Goal: Information Seeking & Learning: Learn about a topic

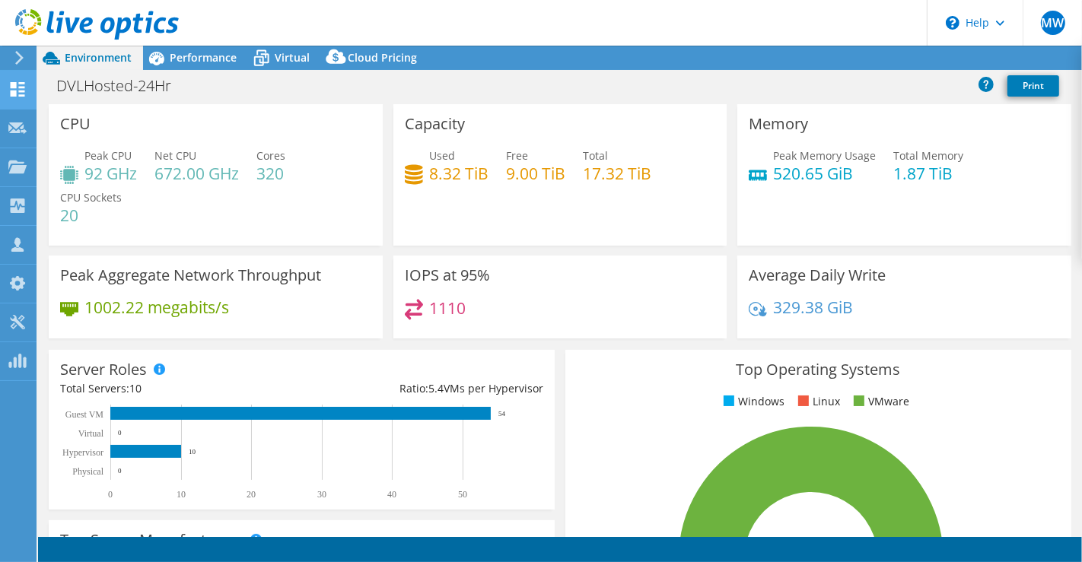
select select "USD"
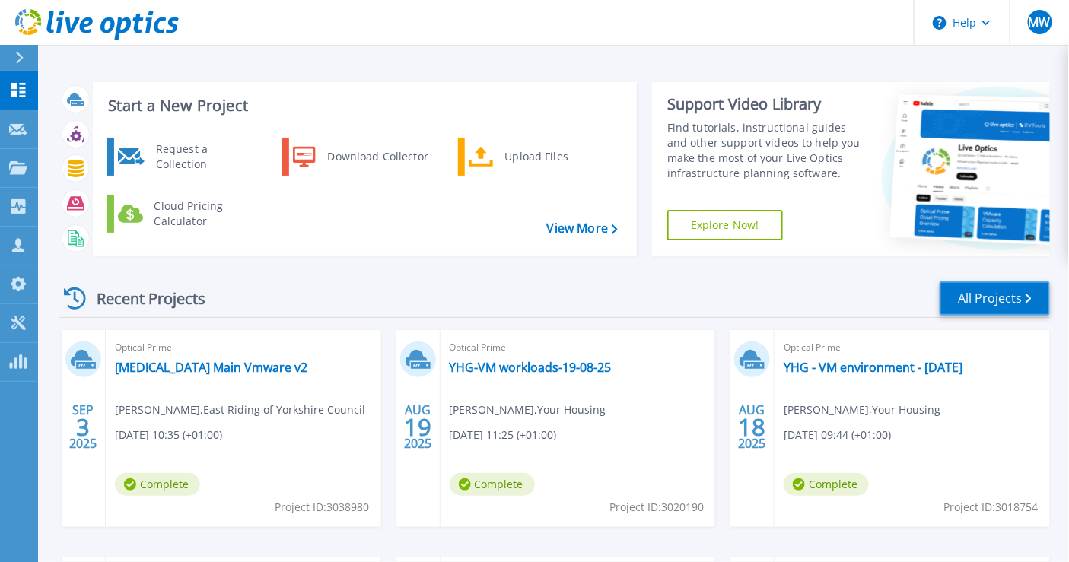
click at [956, 291] on link "All Projects" at bounding box center [995, 298] width 110 height 34
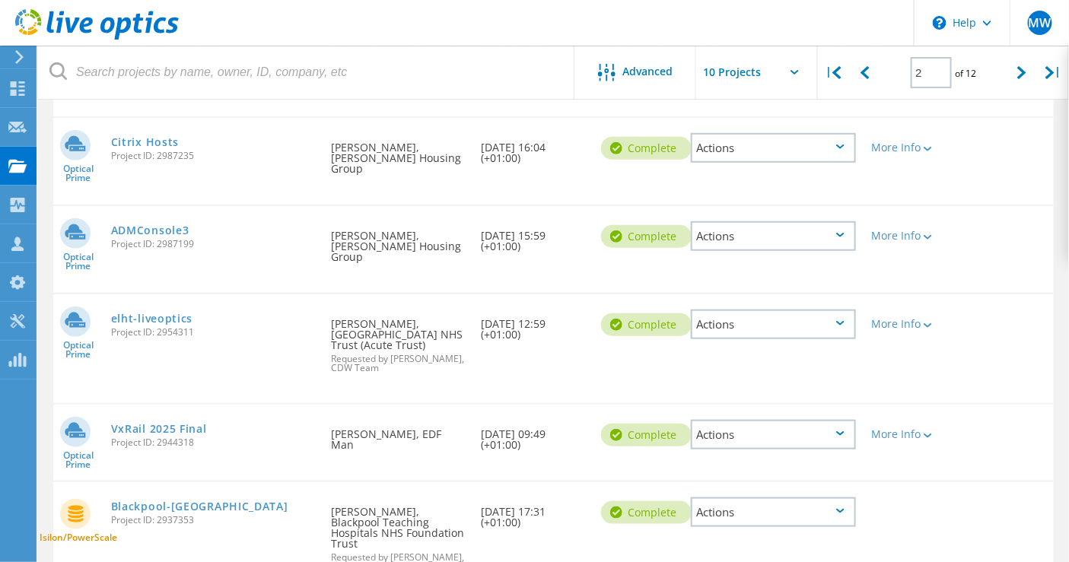
scroll to position [8, 0]
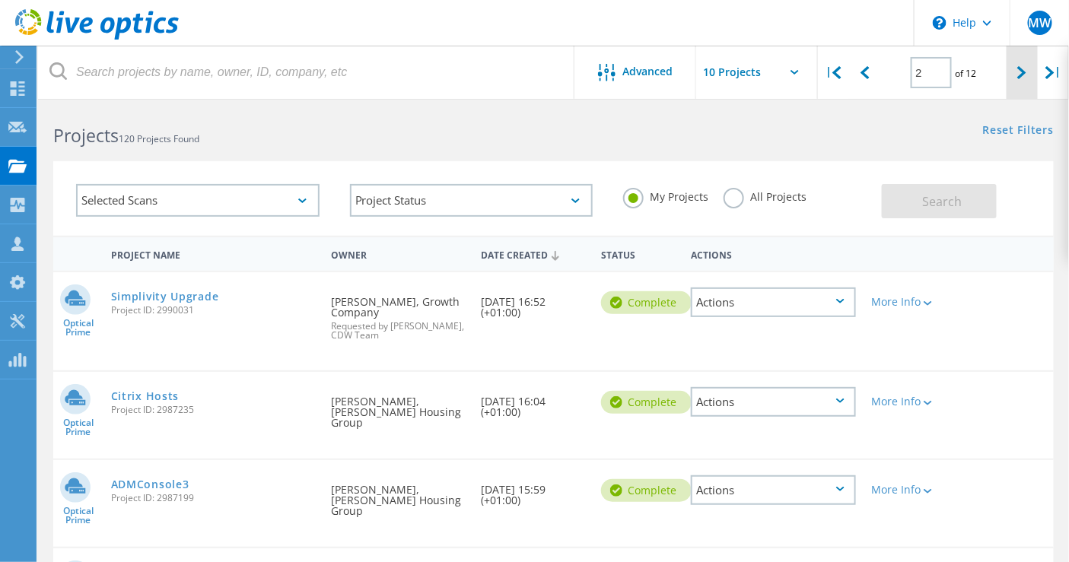
click at [1016, 70] on div at bounding box center [1022, 73] width 31 height 54
type input "3"
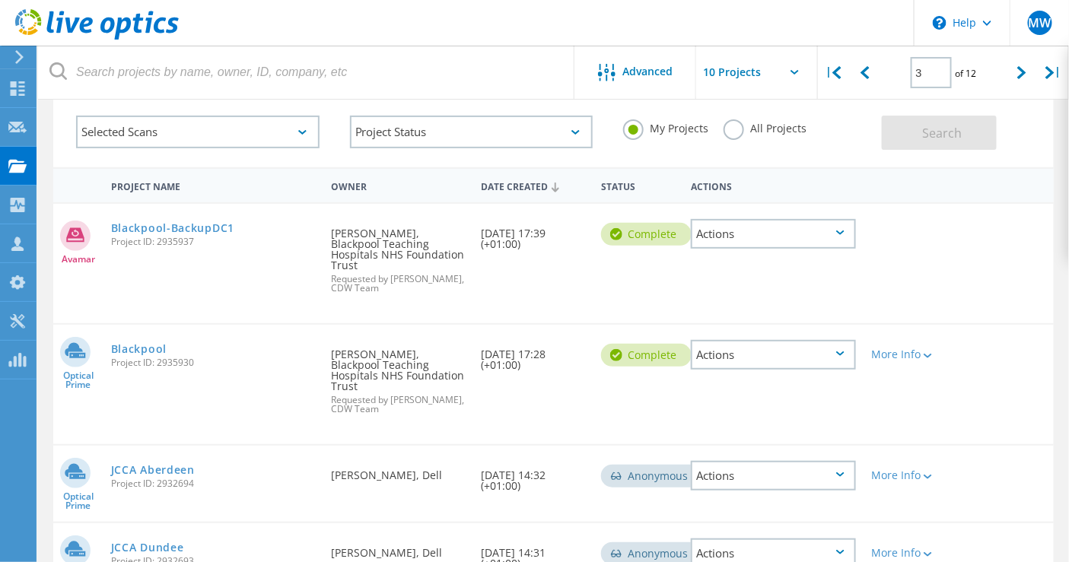
scroll to position [93, 0]
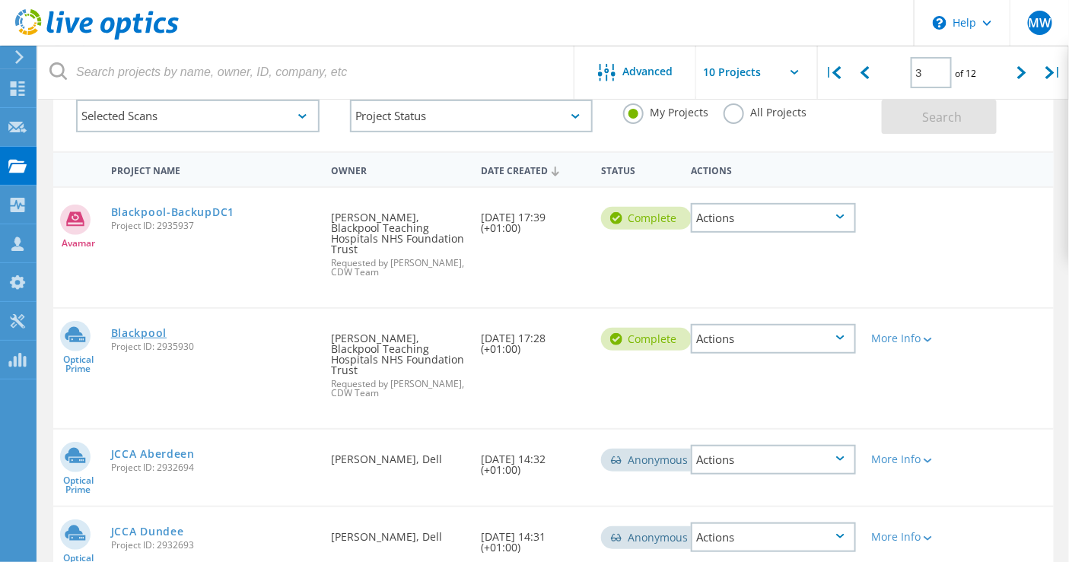
click at [160, 328] on link "Blackpool" at bounding box center [139, 333] width 56 height 11
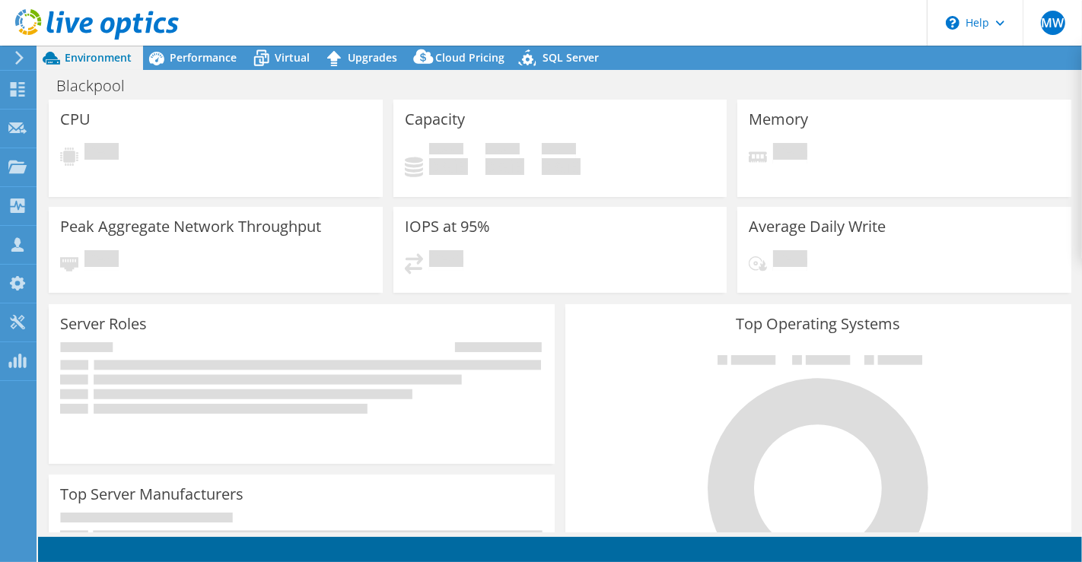
select select "EULondon"
select select "USD"
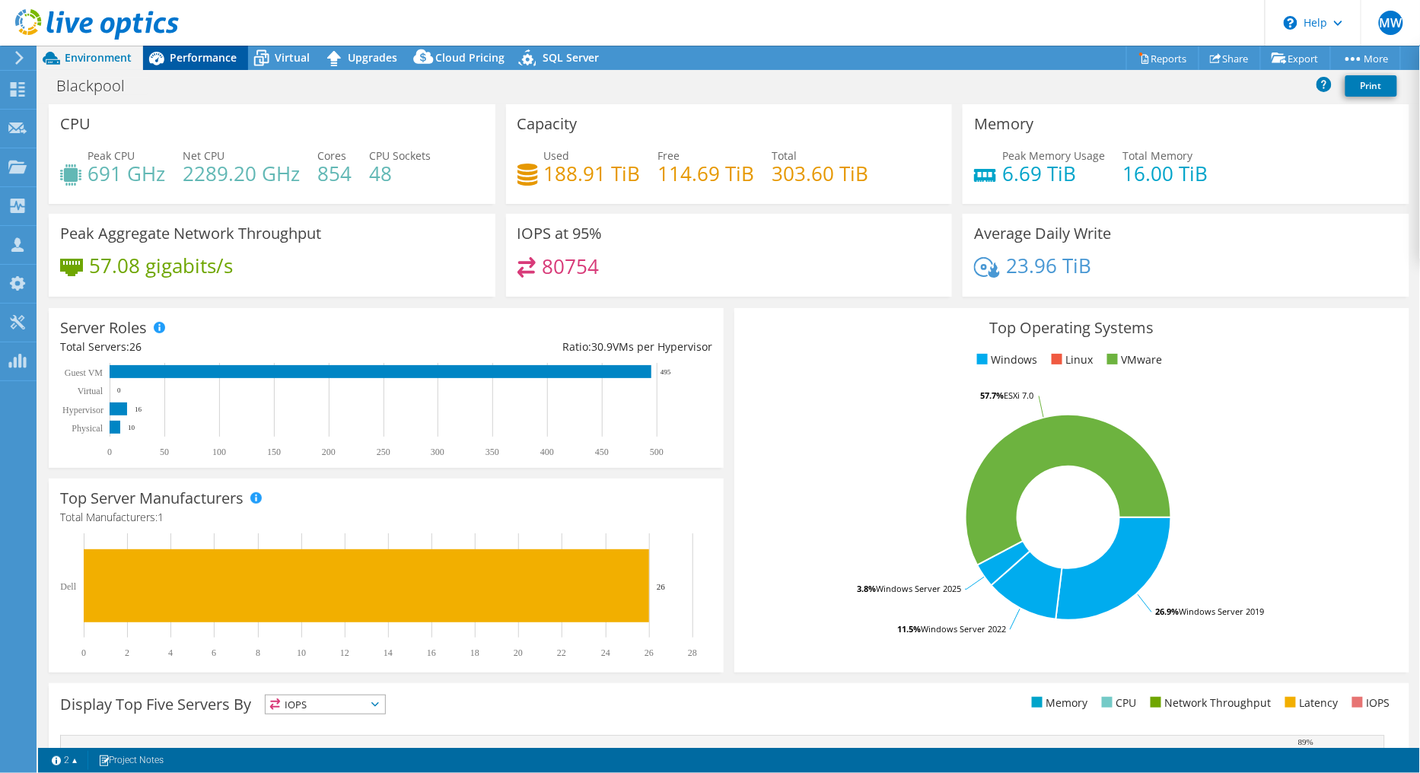
click at [229, 52] on span "Performance" at bounding box center [203, 57] width 67 height 14
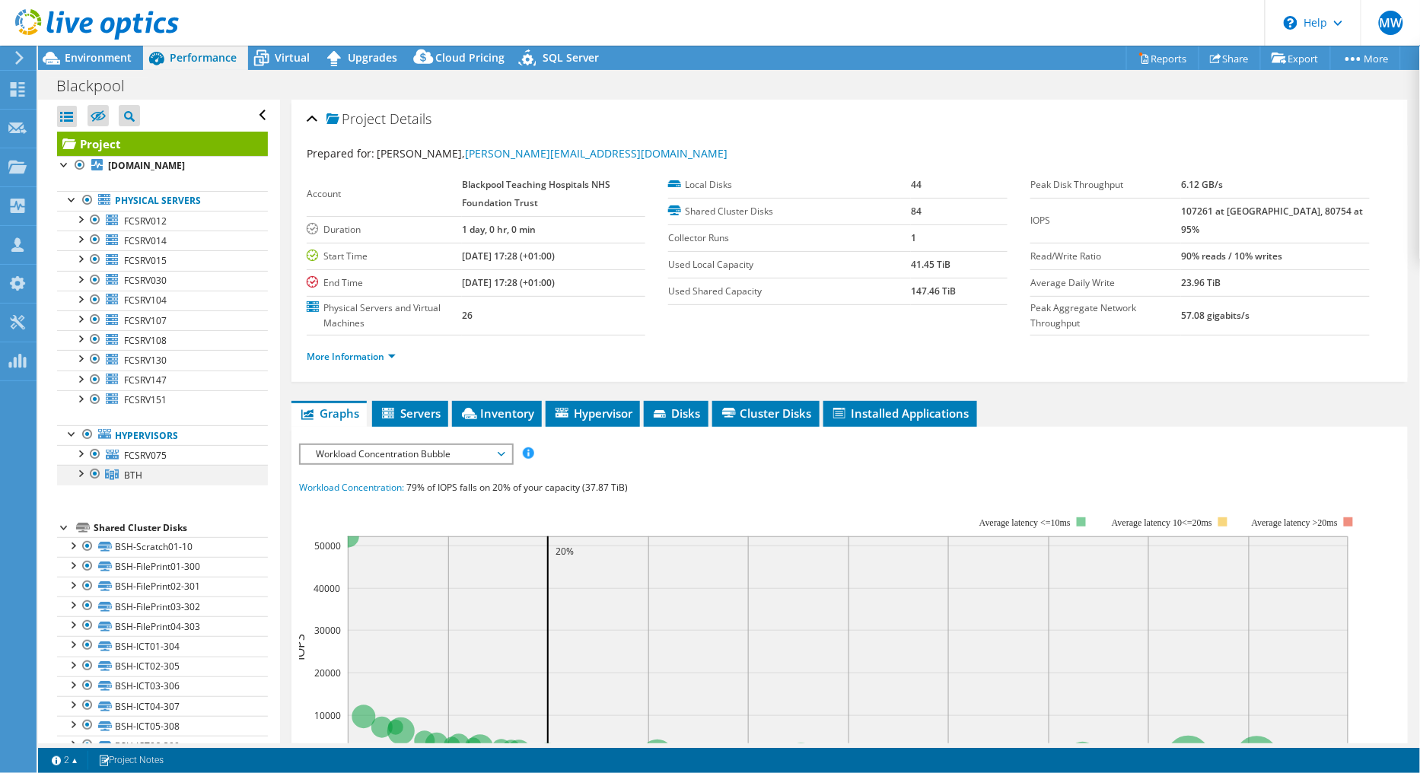
click at [78, 474] on div at bounding box center [79, 472] width 15 height 15
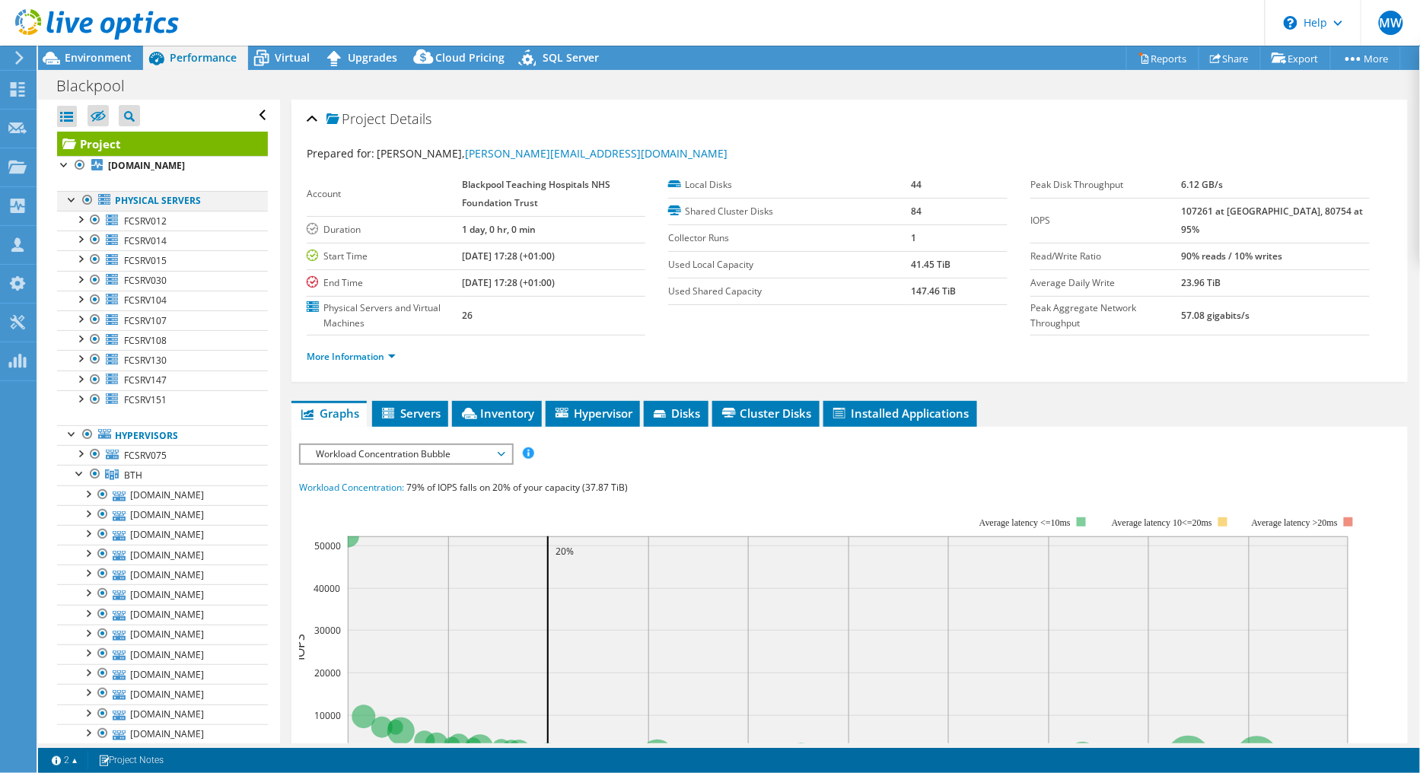
click at [90, 200] on div at bounding box center [87, 200] width 15 height 18
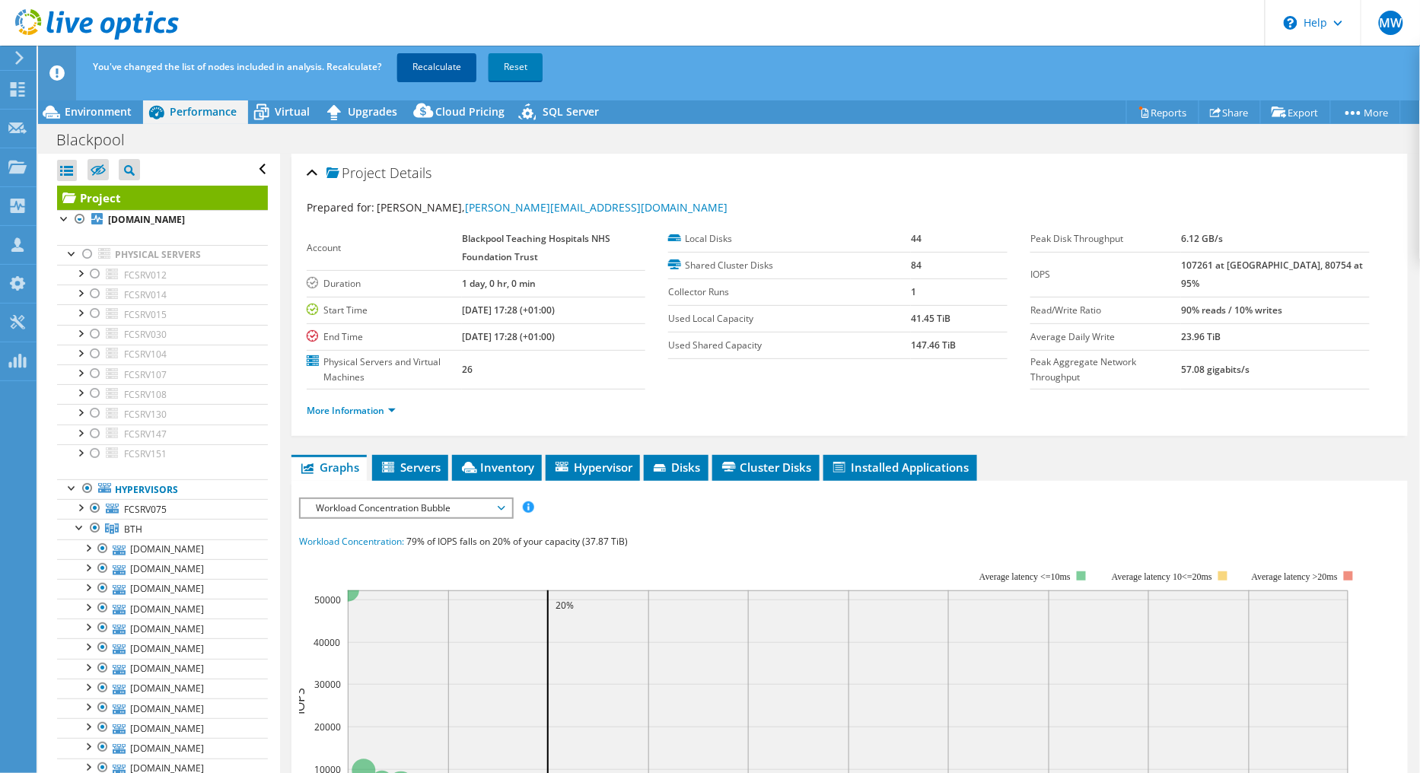
click at [466, 63] on link "Recalculate" at bounding box center [436, 66] width 79 height 27
click at [85, 507] on div at bounding box center [79, 506] width 15 height 15
click at [90, 109] on span "Environment" at bounding box center [98, 111] width 67 height 14
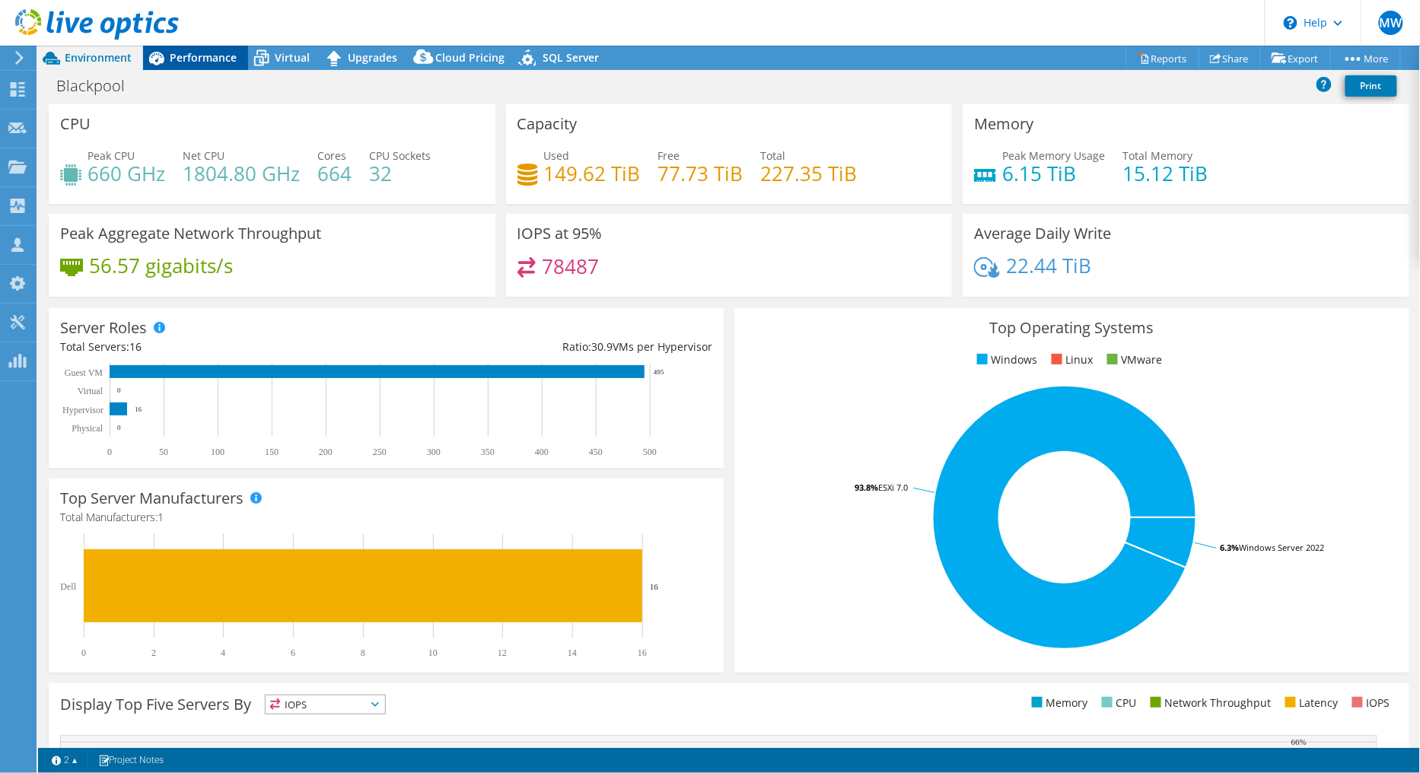
click at [198, 56] on span "Performance" at bounding box center [203, 57] width 67 height 14
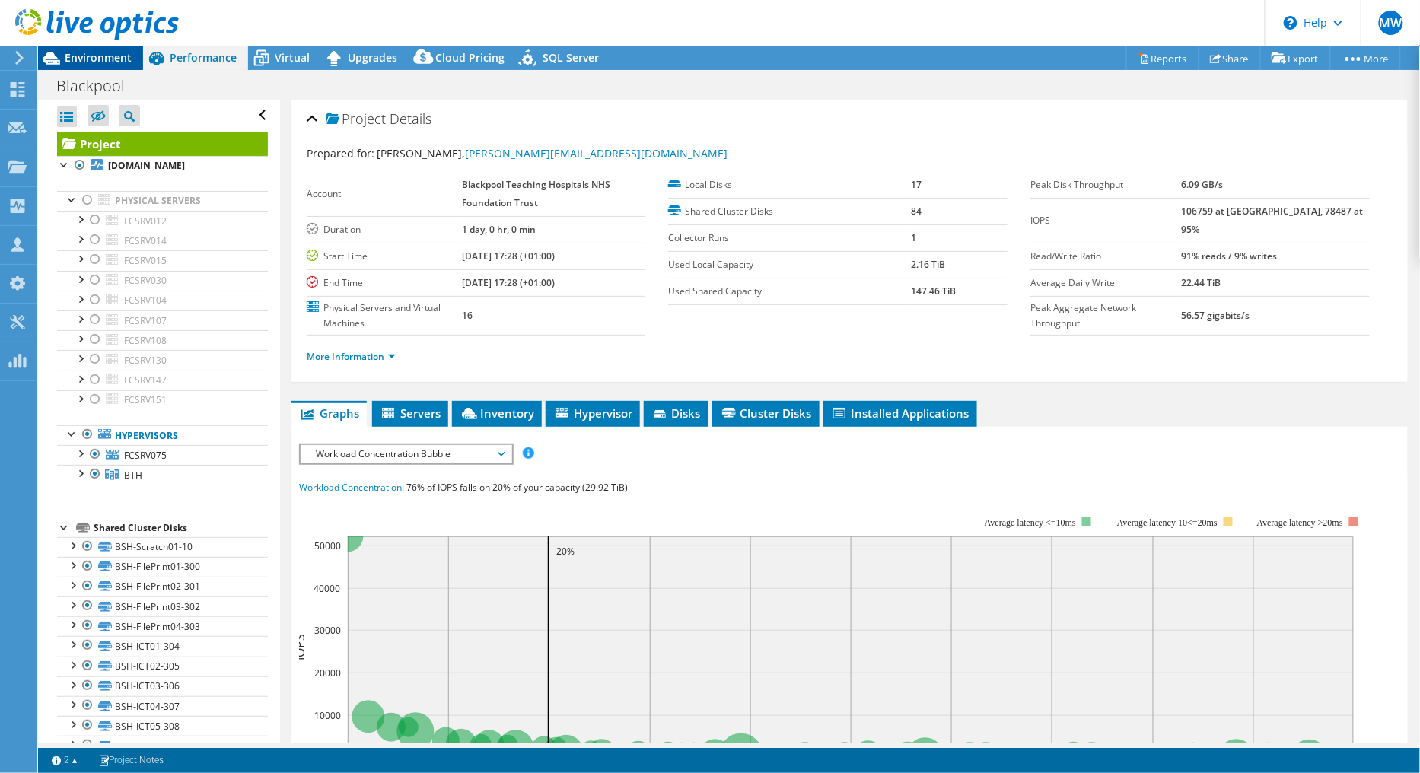
click at [102, 52] on span "Environment" at bounding box center [98, 57] width 67 height 14
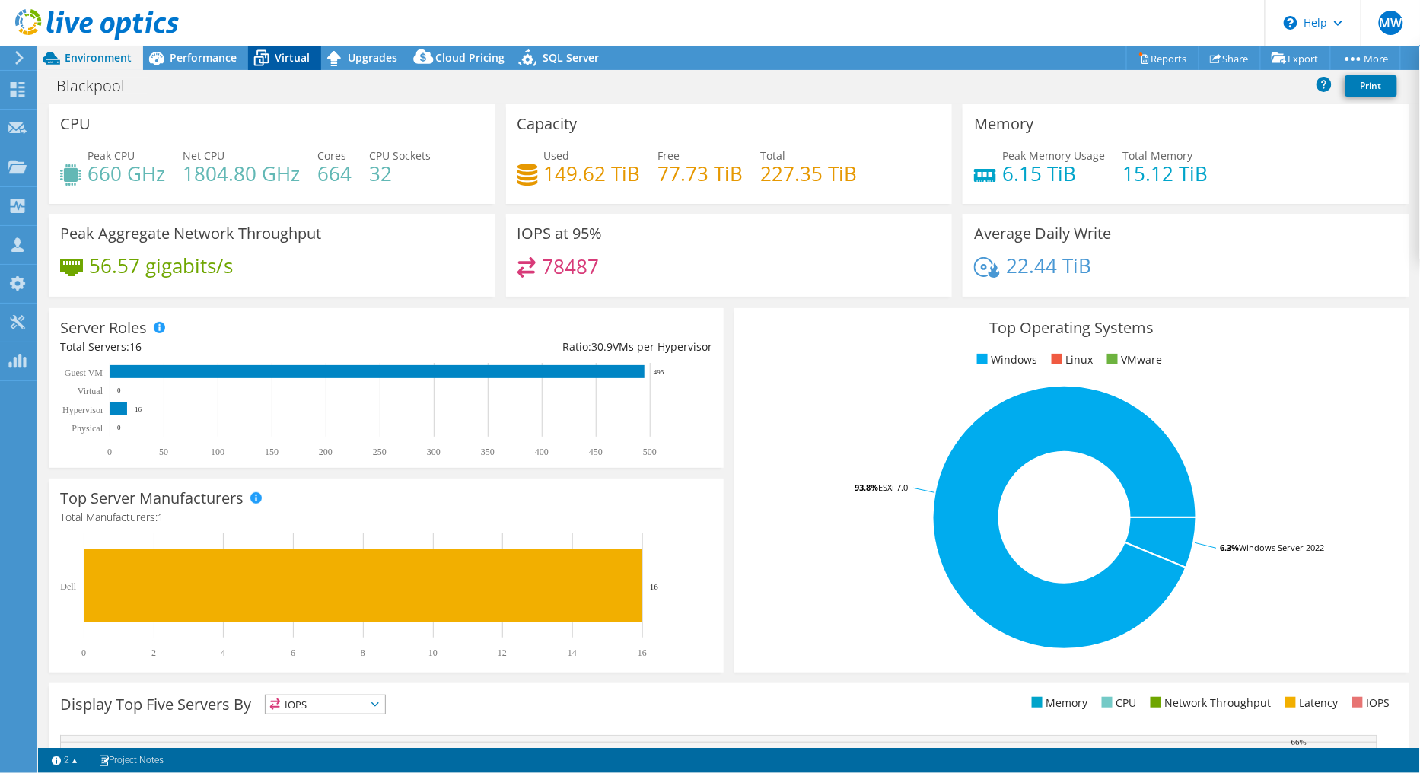
click at [294, 55] on span "Virtual" at bounding box center [292, 57] width 35 height 14
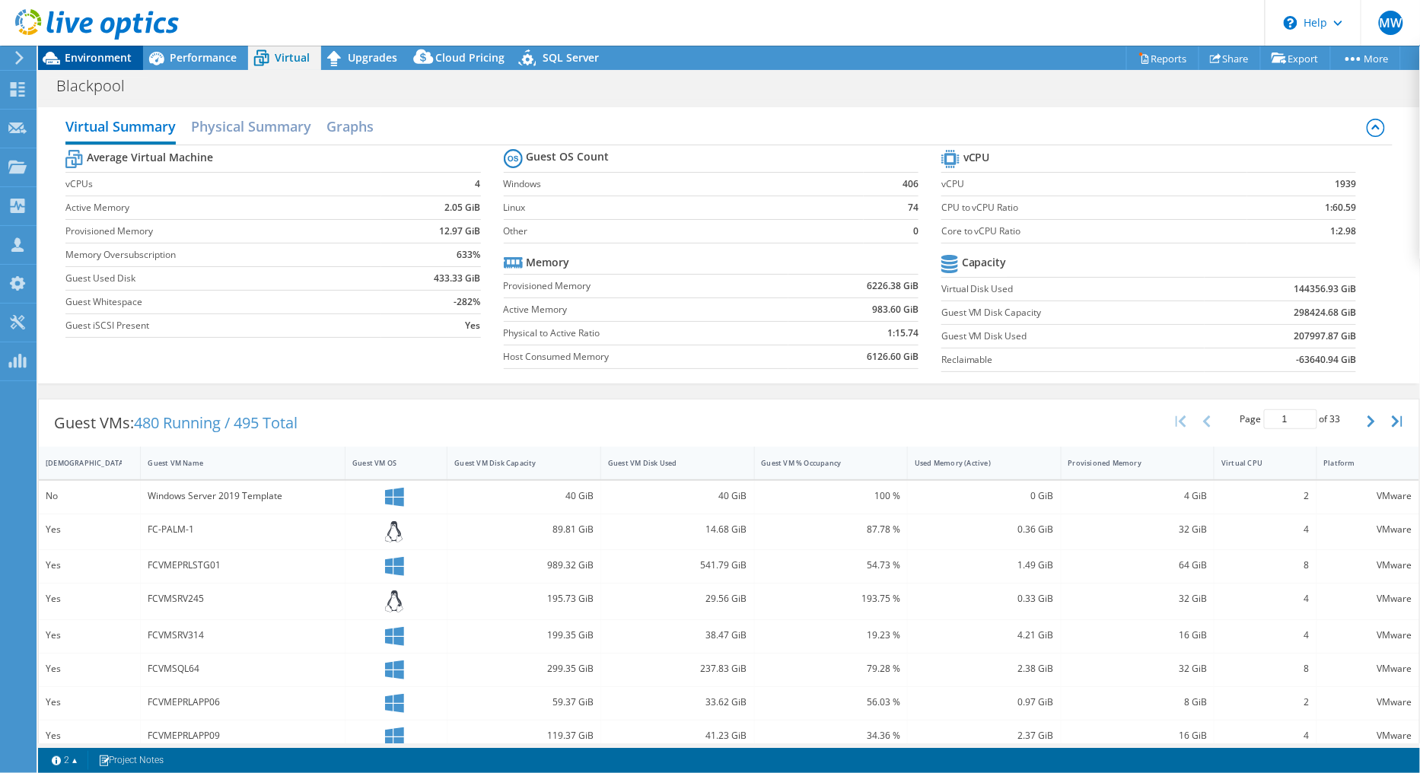
click at [97, 58] on span "Environment" at bounding box center [98, 57] width 67 height 14
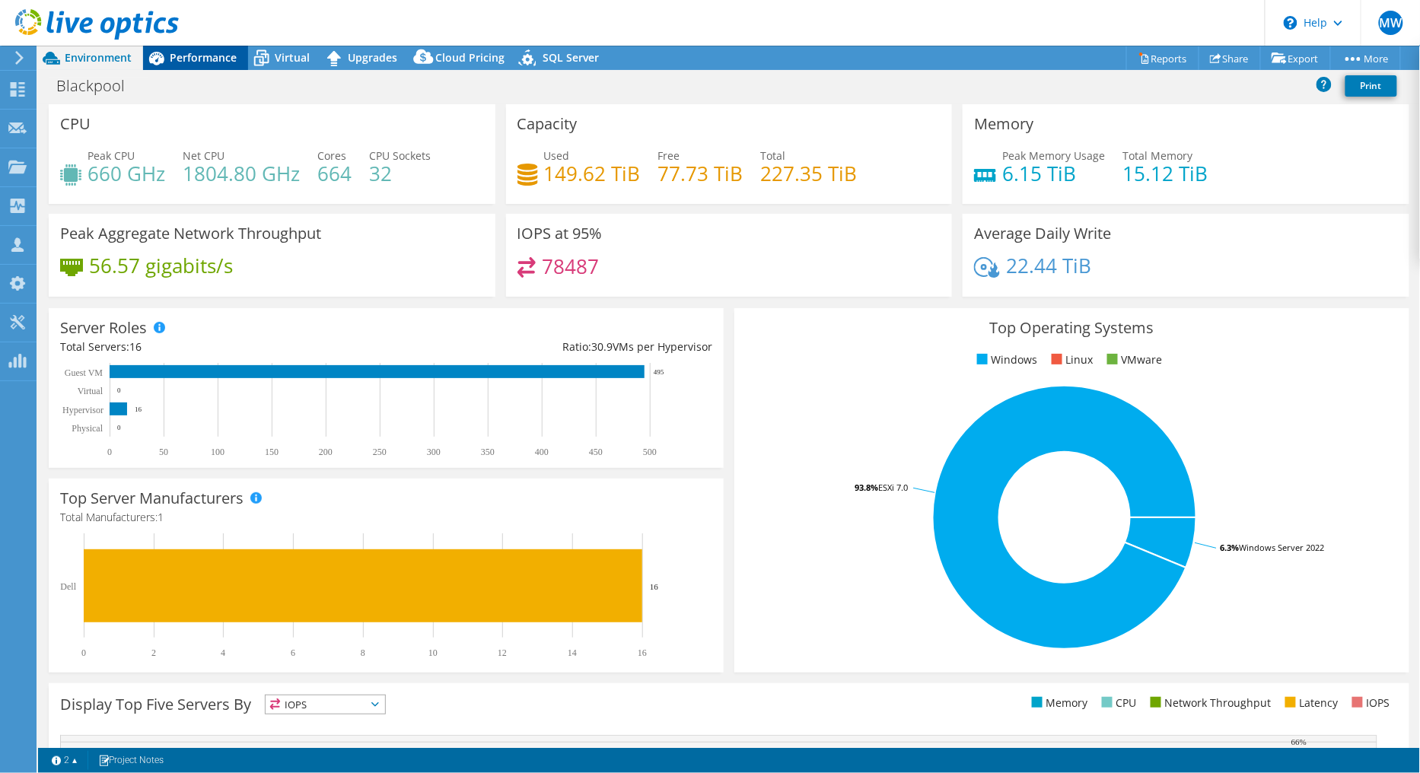
click at [221, 57] on span "Performance" at bounding box center [203, 57] width 67 height 14
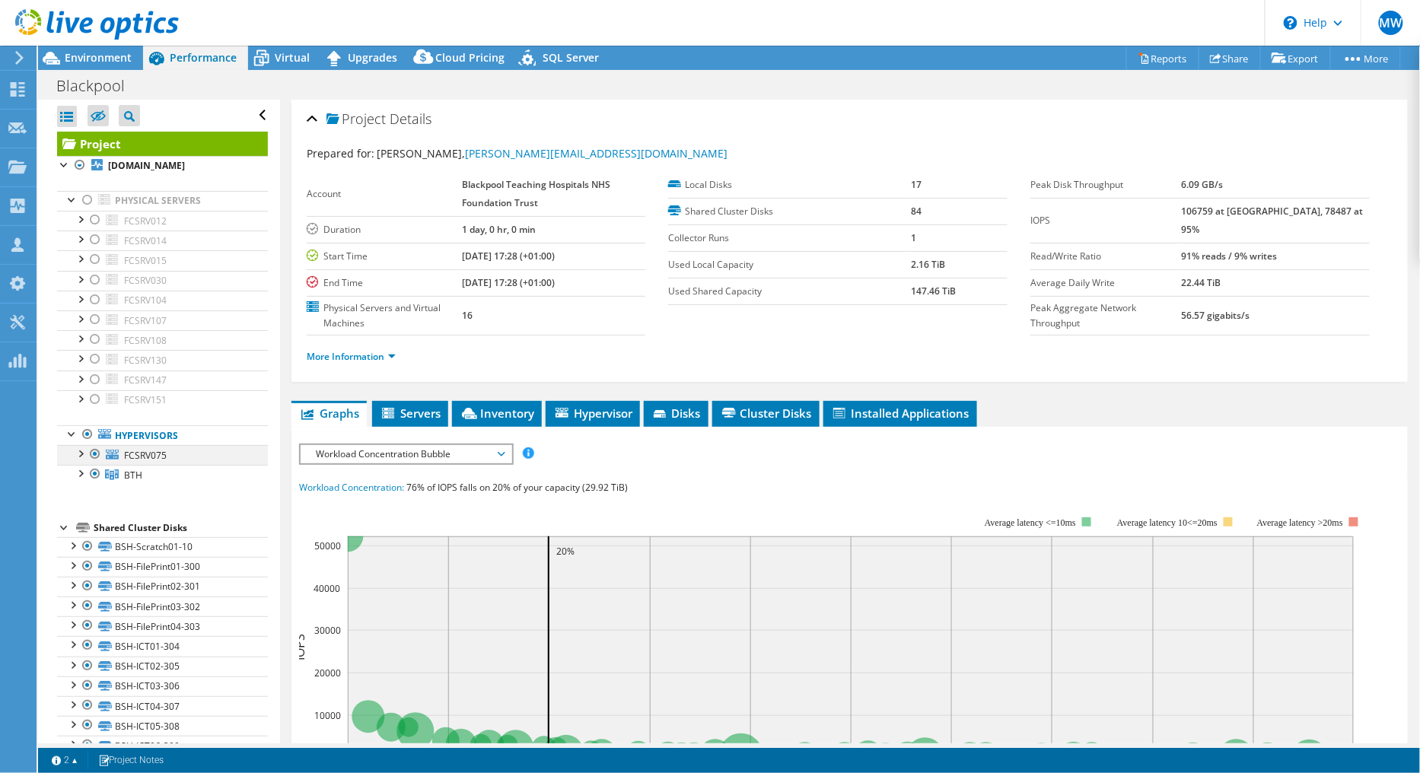
click at [94, 453] on div at bounding box center [94, 454] width 15 height 18
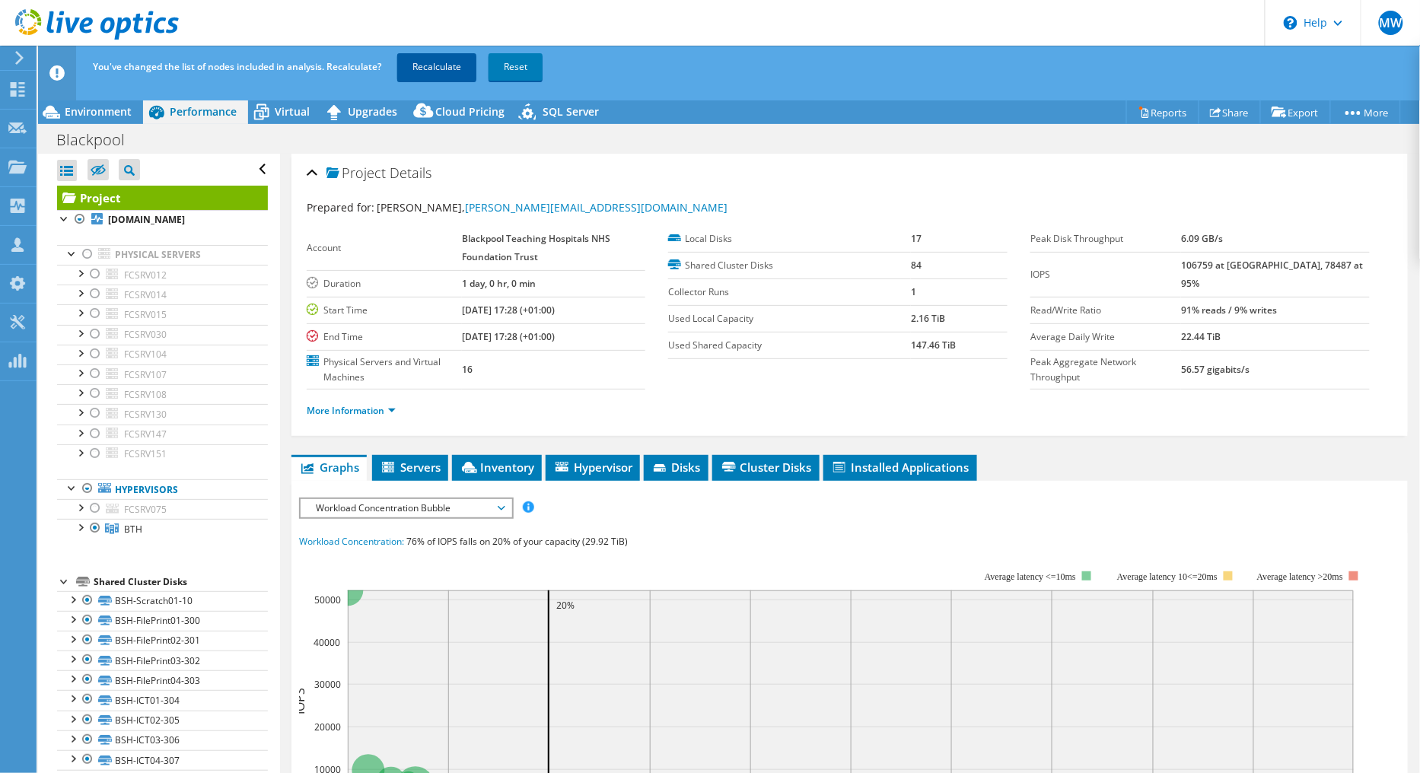
click at [432, 63] on link "Recalculate" at bounding box center [436, 66] width 79 height 27
click at [115, 112] on span "Environment" at bounding box center [98, 111] width 67 height 14
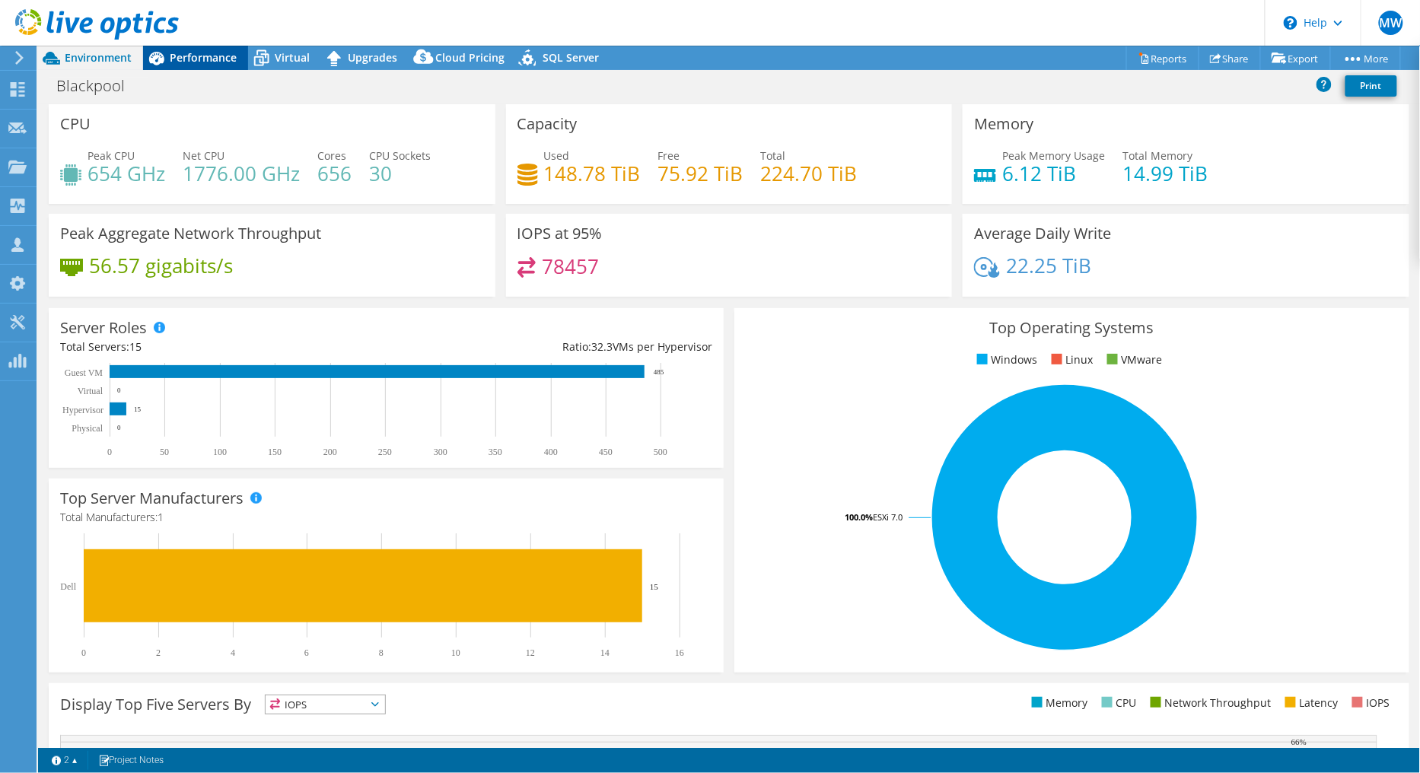
click at [215, 63] on span "Performance" at bounding box center [203, 57] width 67 height 14
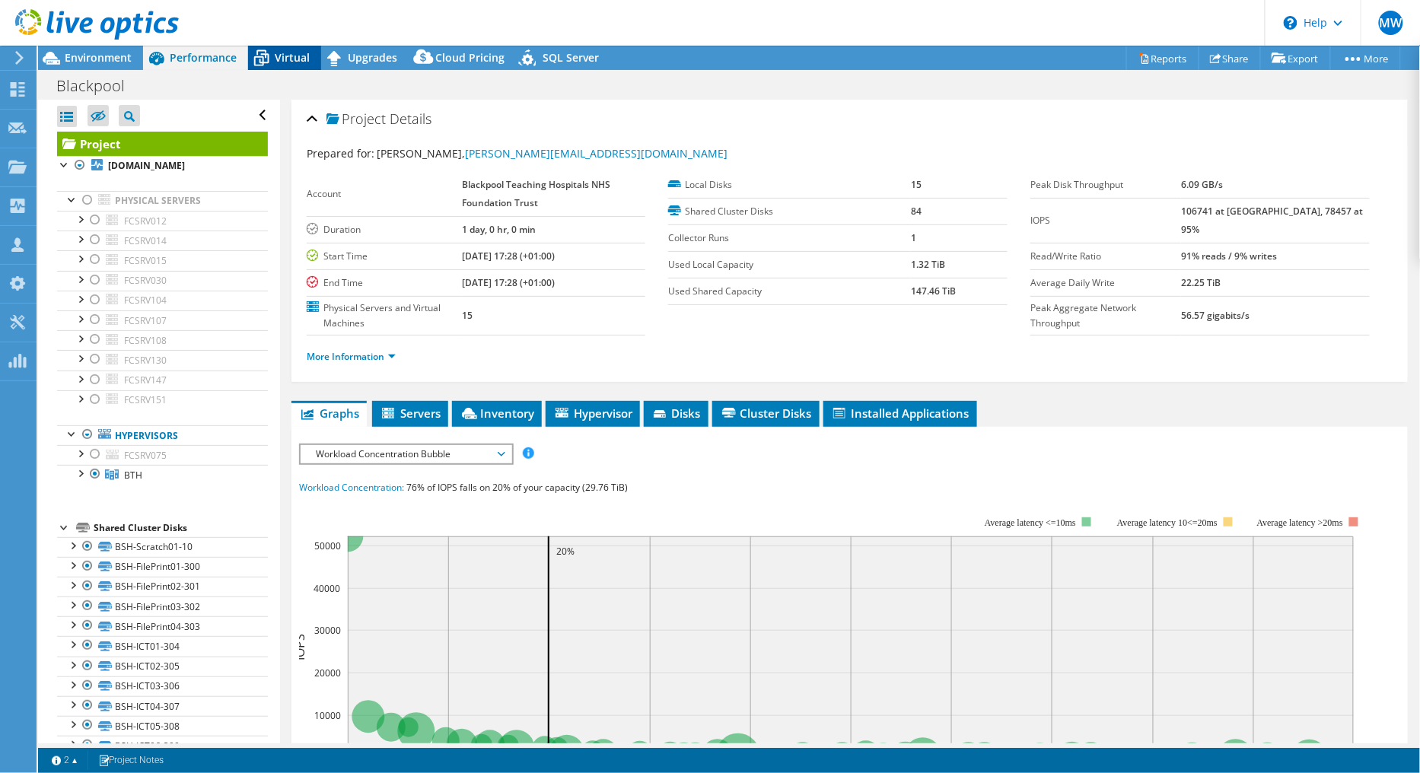
click at [275, 65] on div "Virtual" at bounding box center [284, 58] width 73 height 24
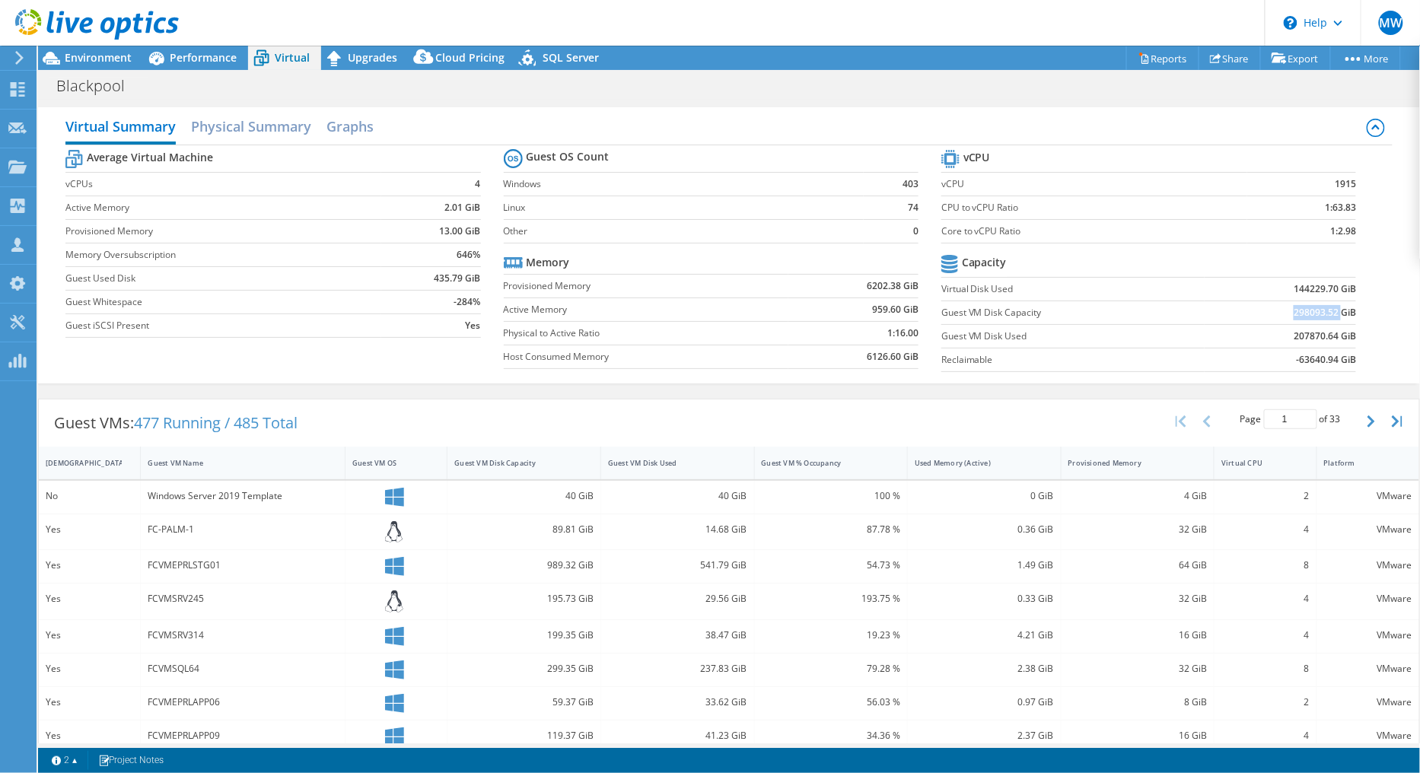
drag, startPoint x: 1328, startPoint y: 315, endPoint x: 1281, endPoint y: 315, distance: 46.4
click at [1081, 315] on b "298093.52 GiB" at bounding box center [1324, 312] width 62 height 15
copy b "298093.52"
click at [94, 49] on div at bounding box center [89, 25] width 179 height 51
click at [94, 50] on span "Environment" at bounding box center [98, 57] width 67 height 14
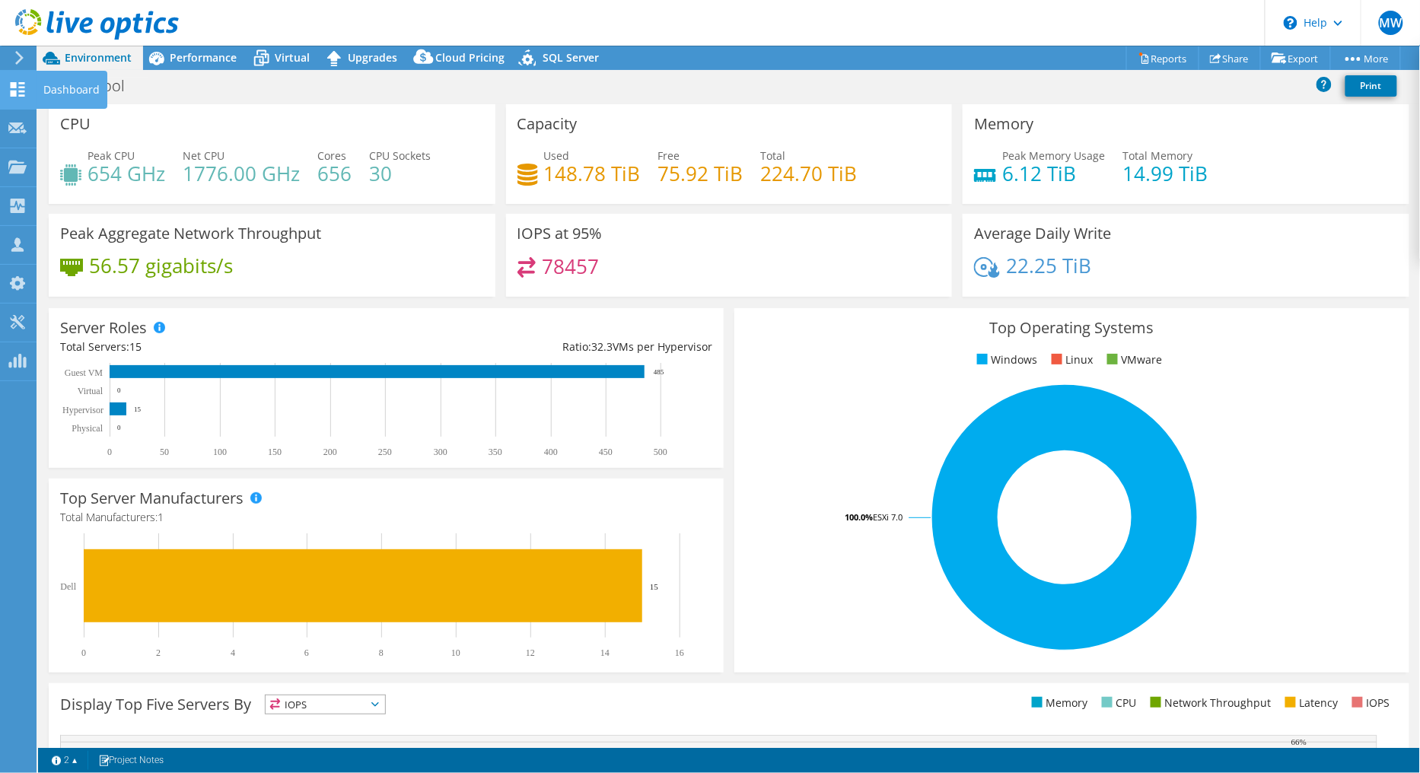
click at [21, 88] on icon at bounding box center [17, 89] width 18 height 14
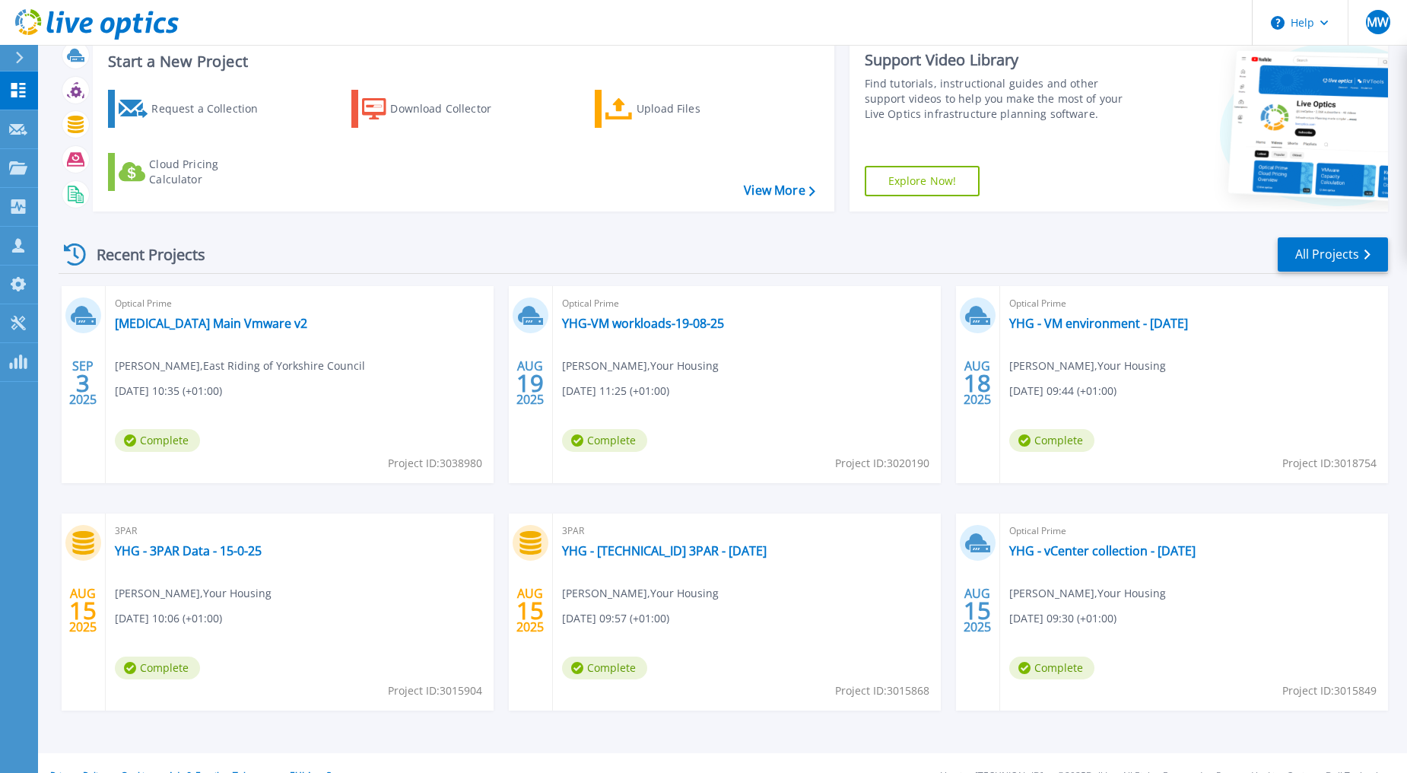
scroll to position [70, 0]
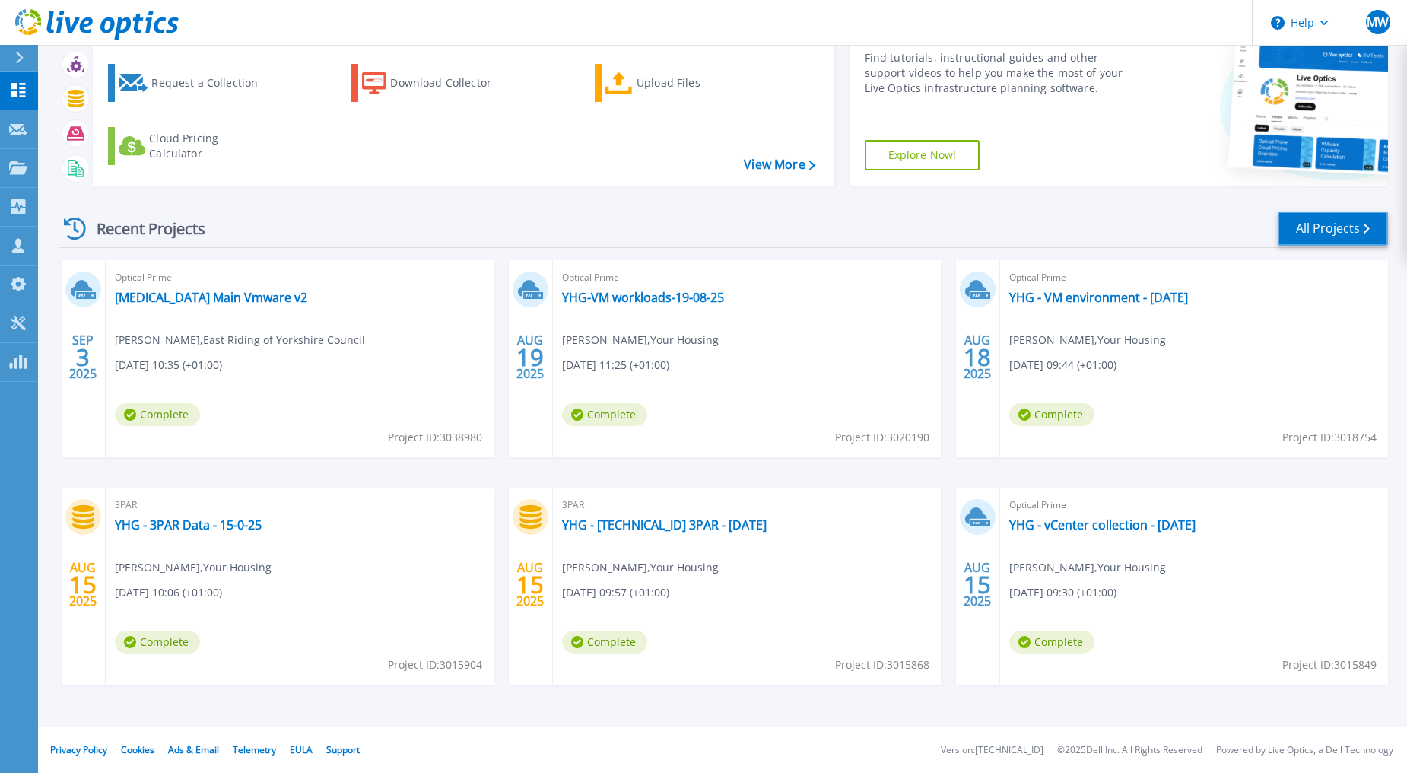
click at [1334, 239] on link "All Projects" at bounding box center [1333, 228] width 110 height 34
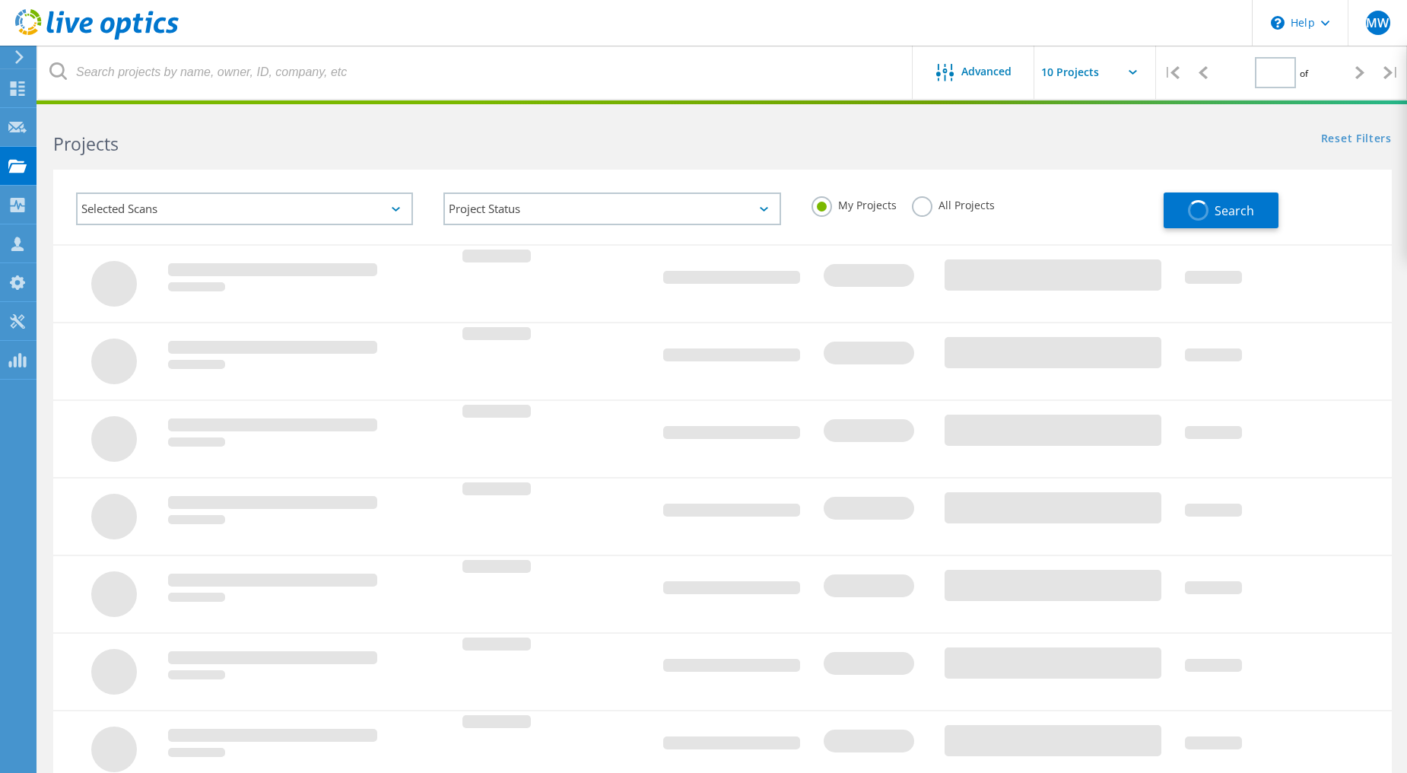
type input "3"
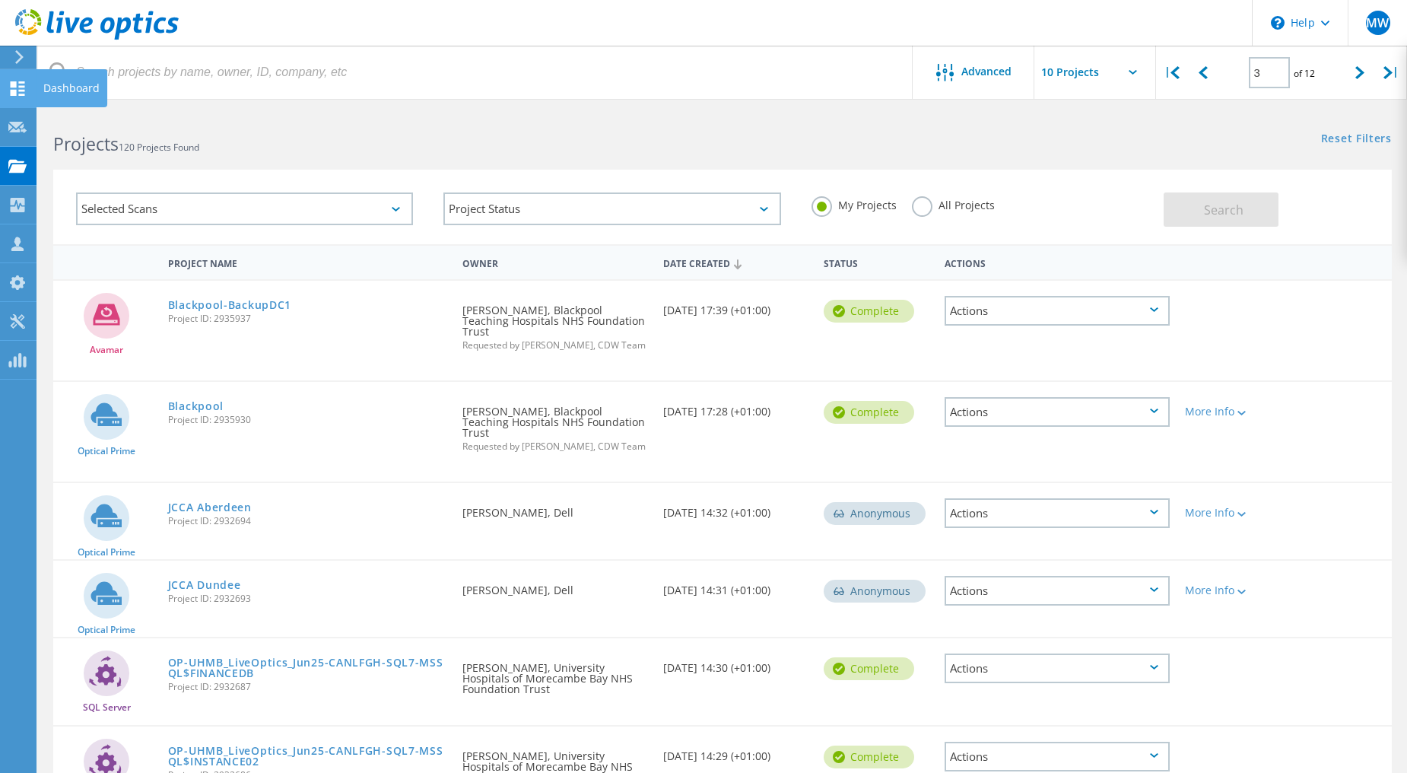
click at [20, 92] on icon at bounding box center [17, 88] width 18 height 14
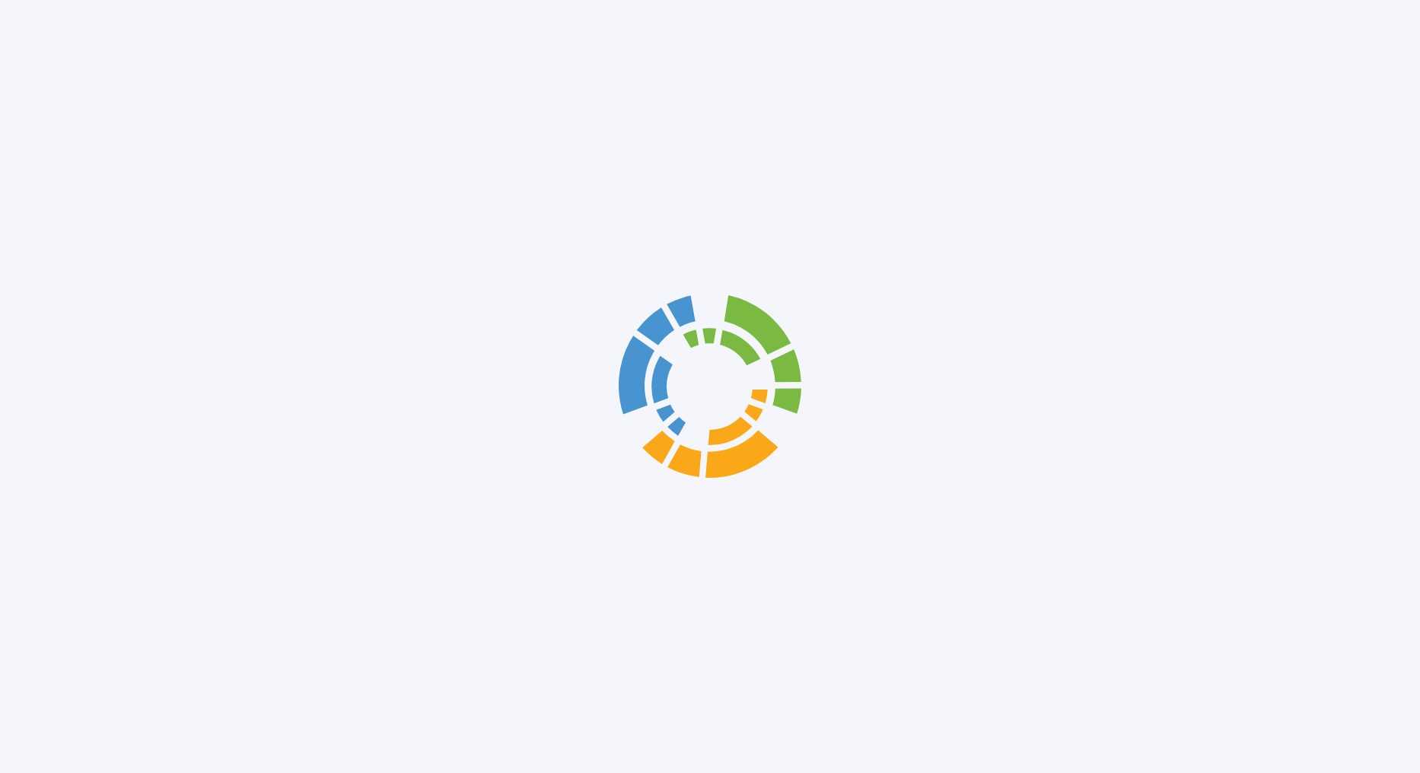
click at [196, 398] on div at bounding box center [710, 386] width 1420 height 773
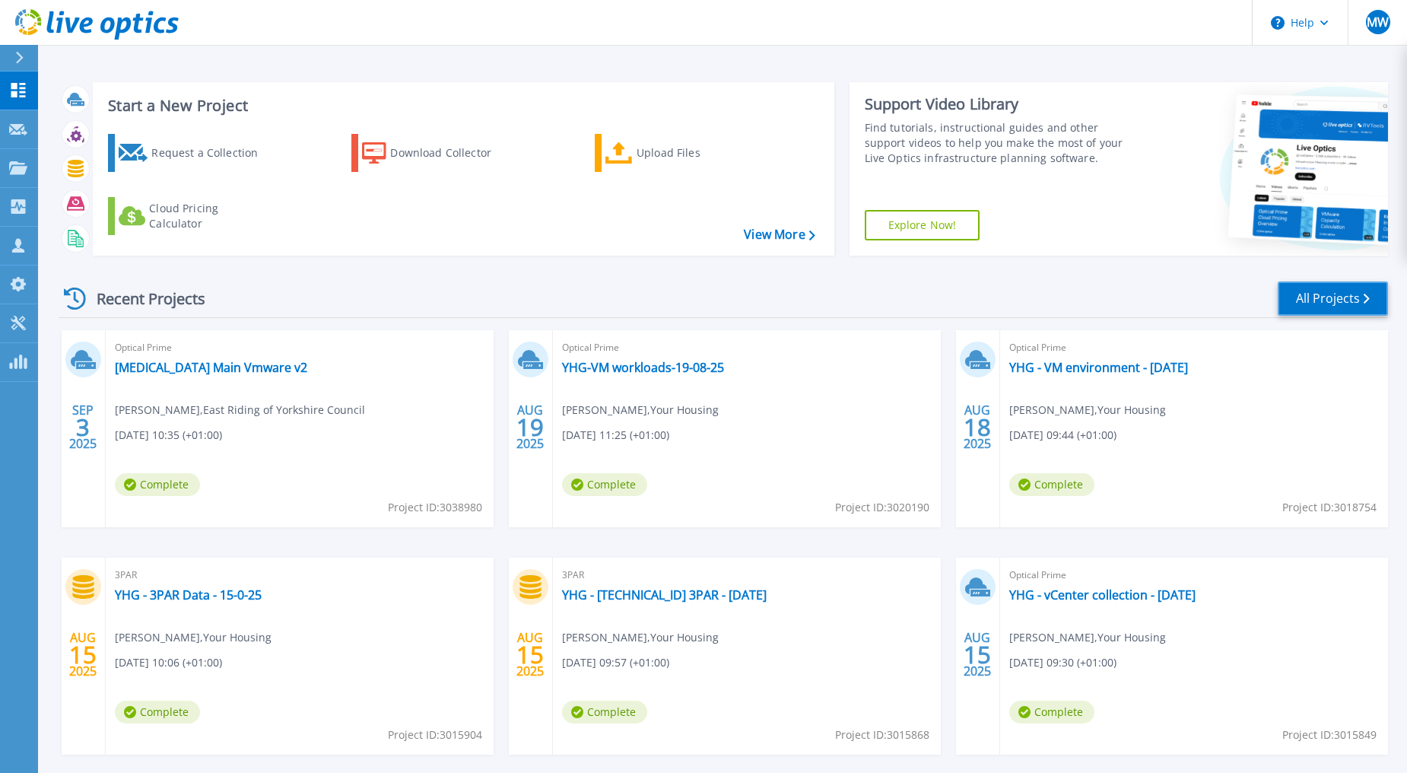
click at [1342, 304] on link "All Projects" at bounding box center [1333, 298] width 110 height 34
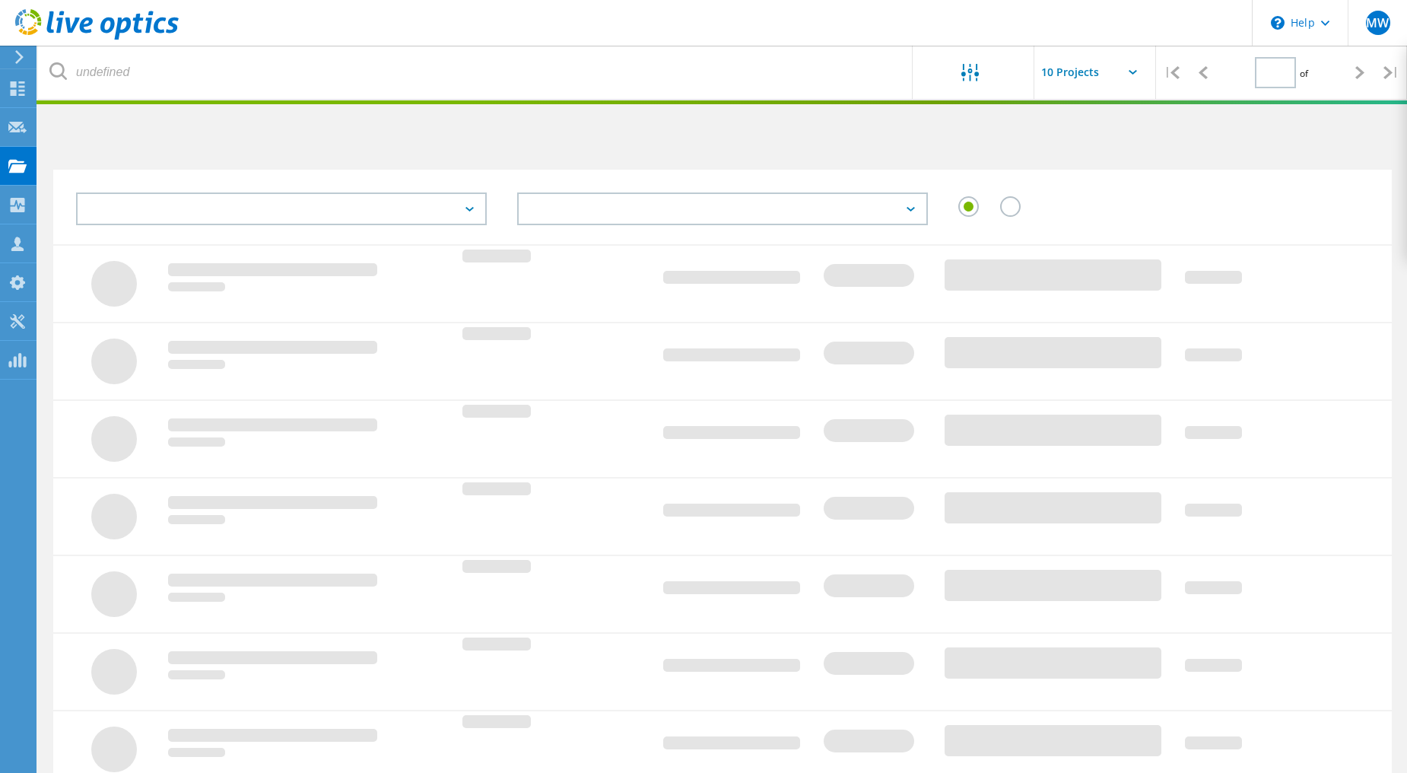
type input "3"
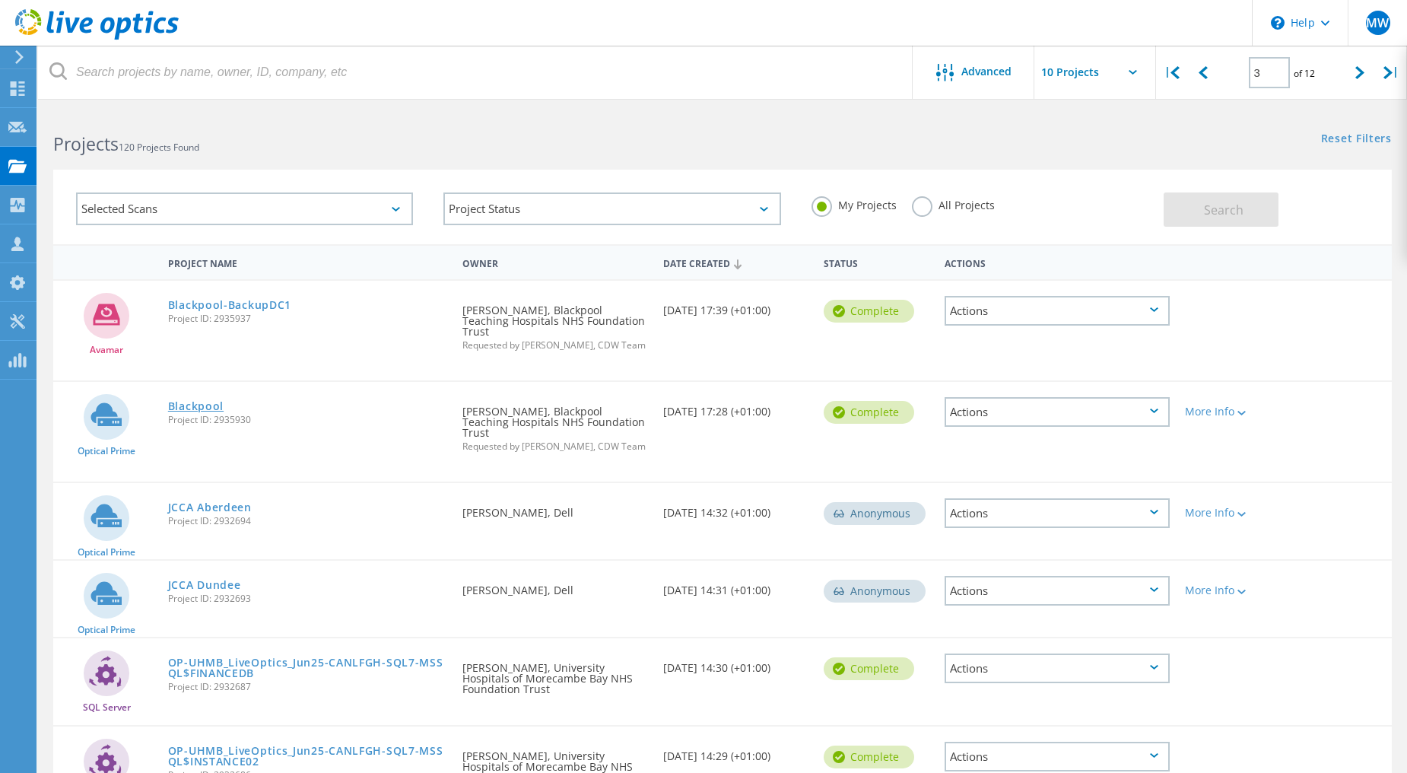
click at [208, 401] on link "Blackpool" at bounding box center [196, 406] width 56 height 11
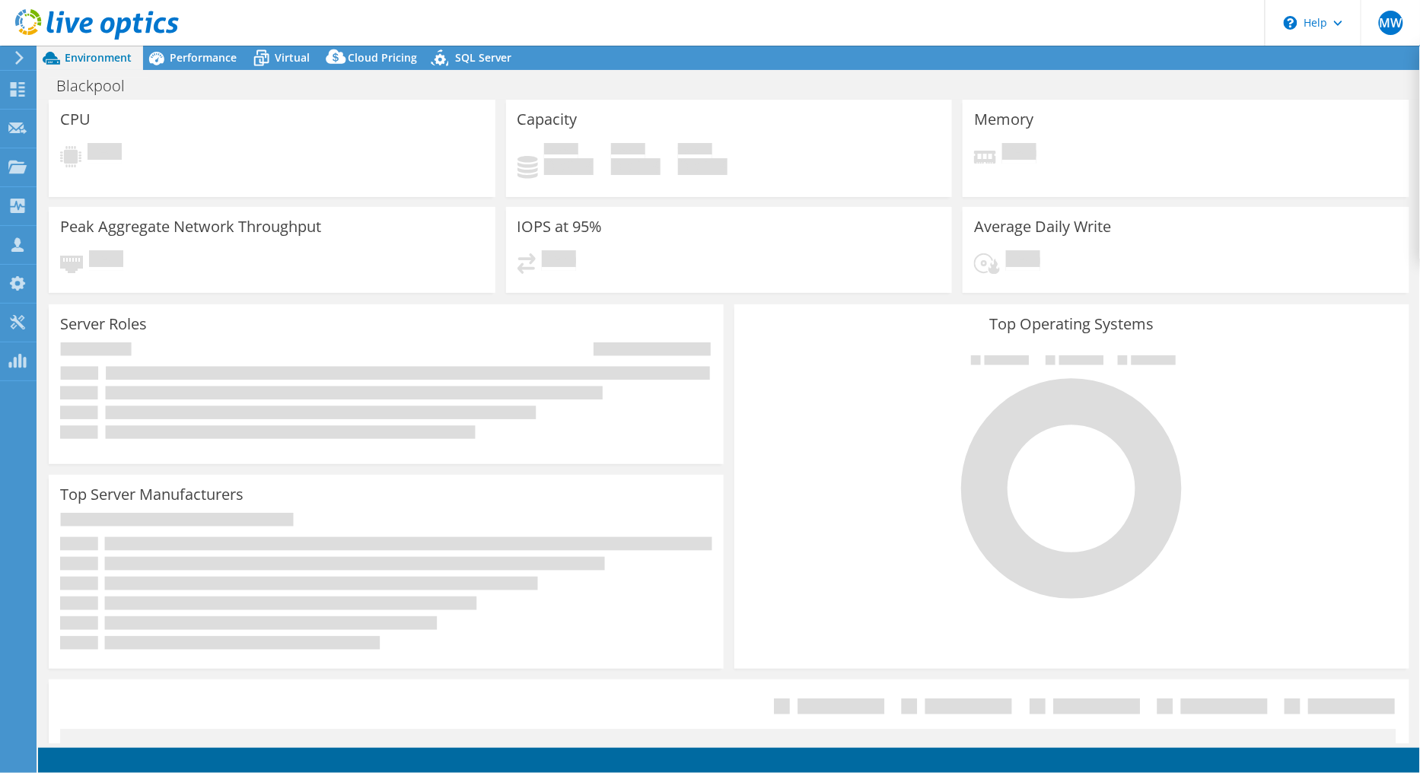
select select "EULondon"
select select "USD"
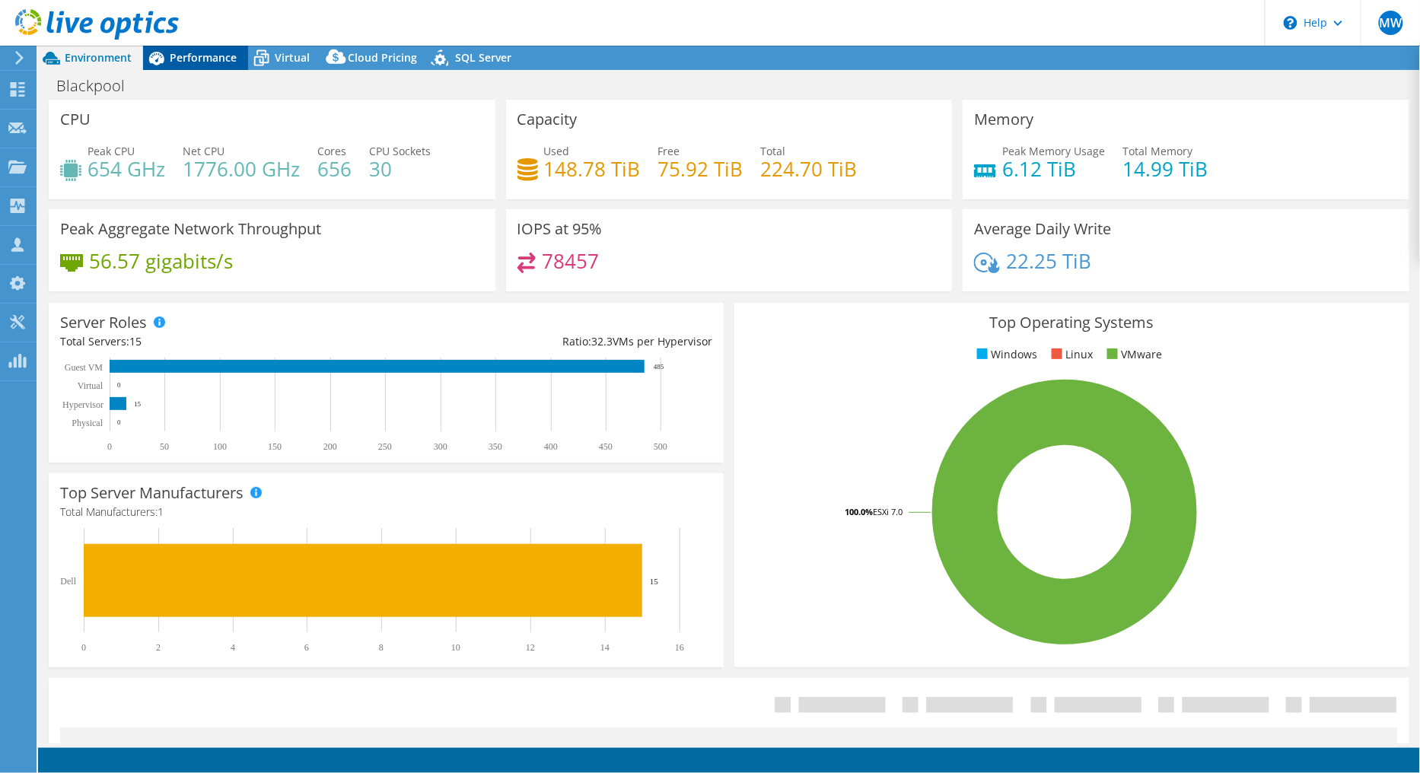
click at [191, 56] on span "Performance" at bounding box center [203, 57] width 67 height 14
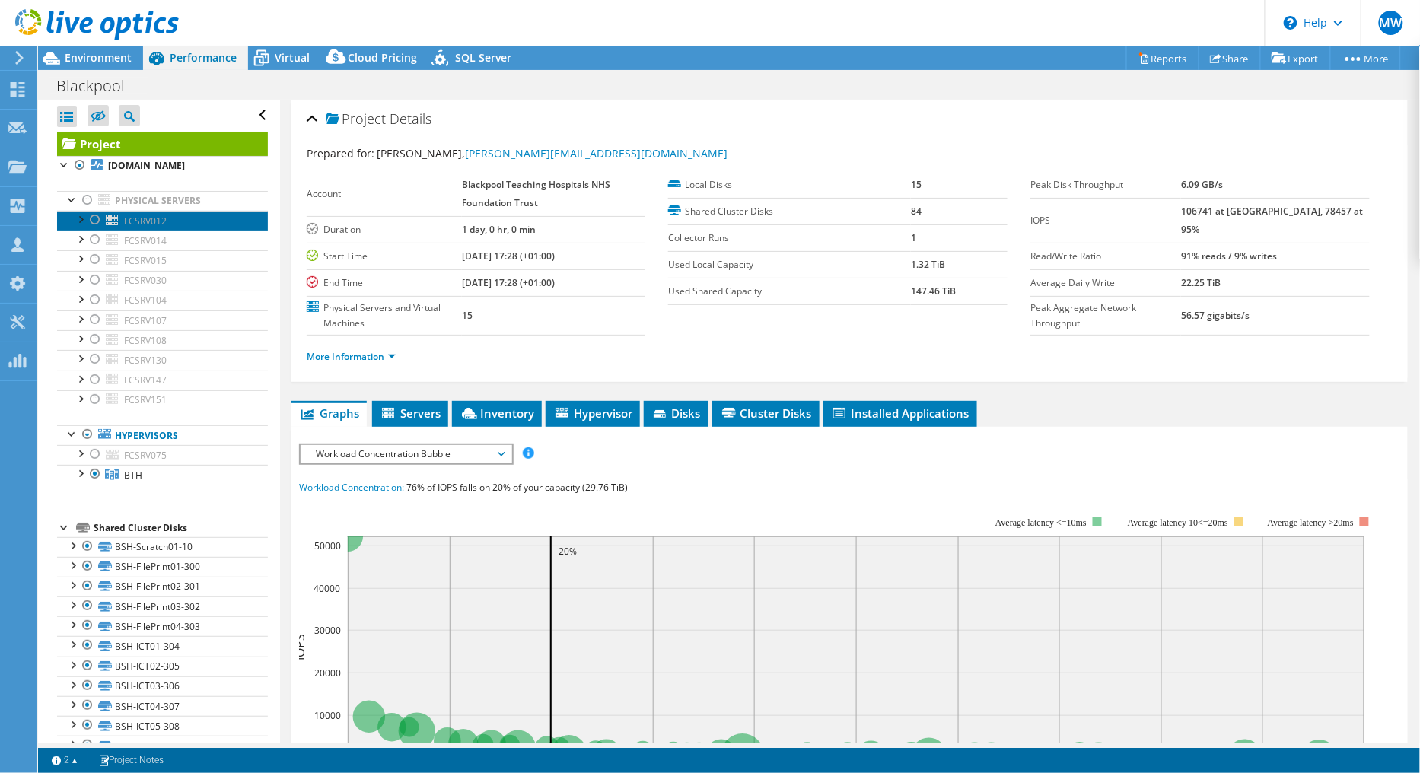
click at [140, 222] on span "FCSRV012" at bounding box center [145, 221] width 43 height 13
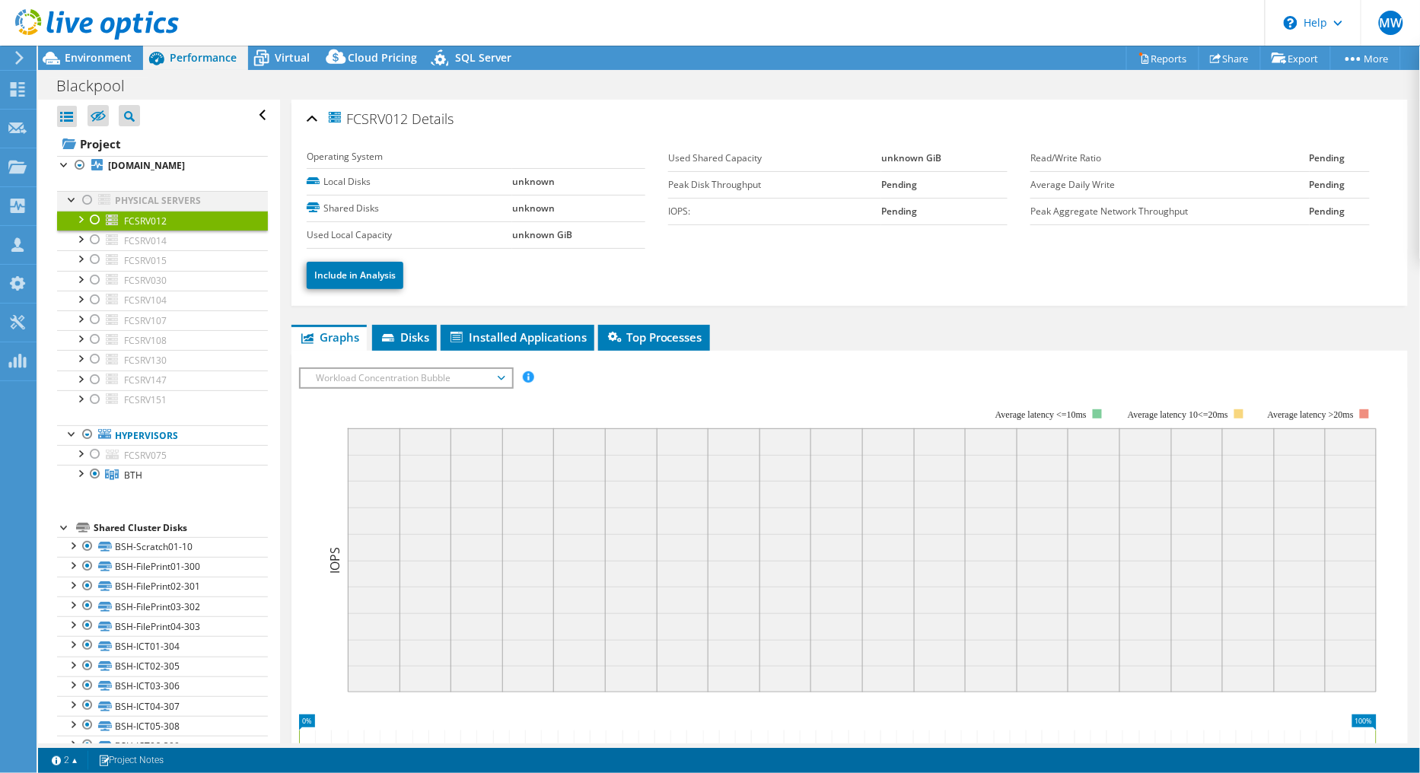
click at [90, 199] on div at bounding box center [87, 200] width 15 height 18
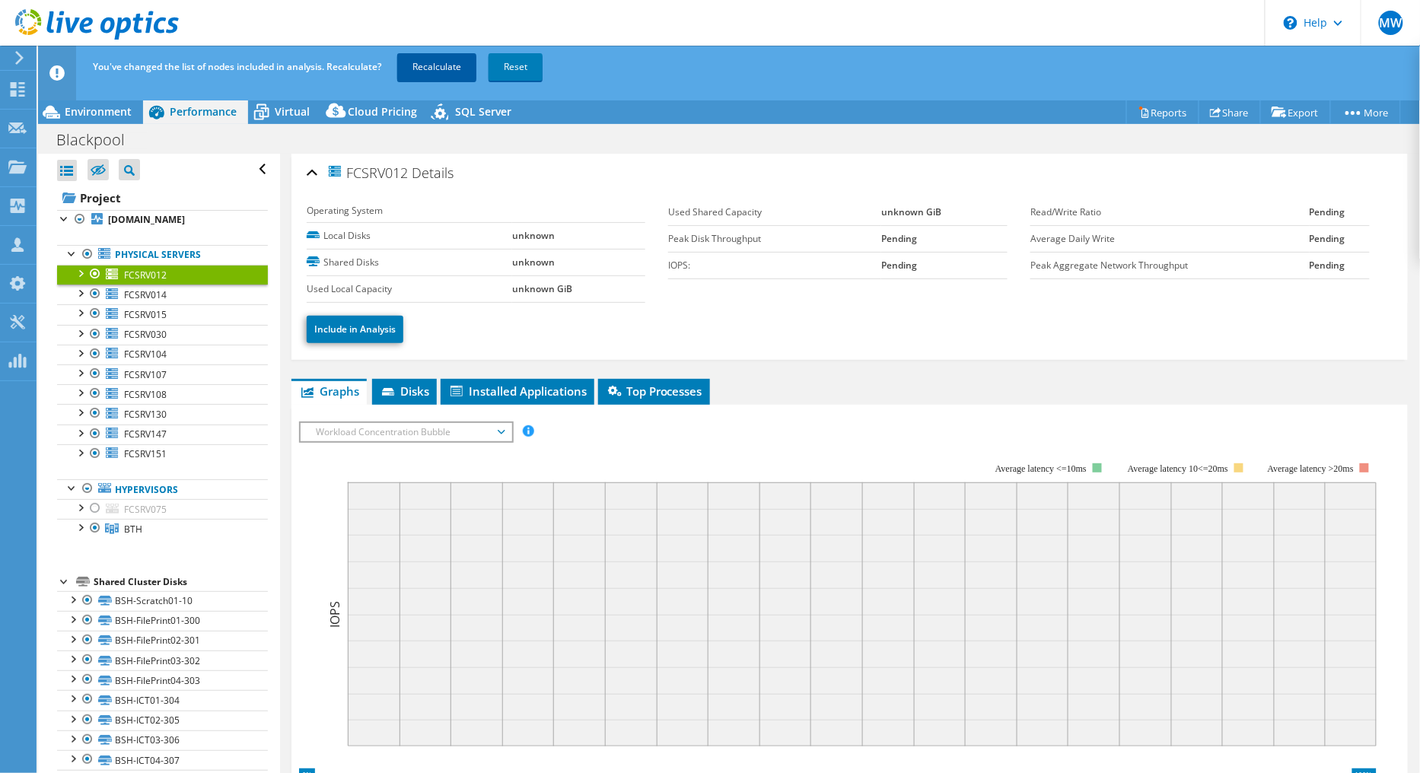
click at [460, 67] on link "Recalculate" at bounding box center [436, 66] width 79 height 27
click at [162, 257] on link "Physical Servers" at bounding box center [162, 255] width 211 height 20
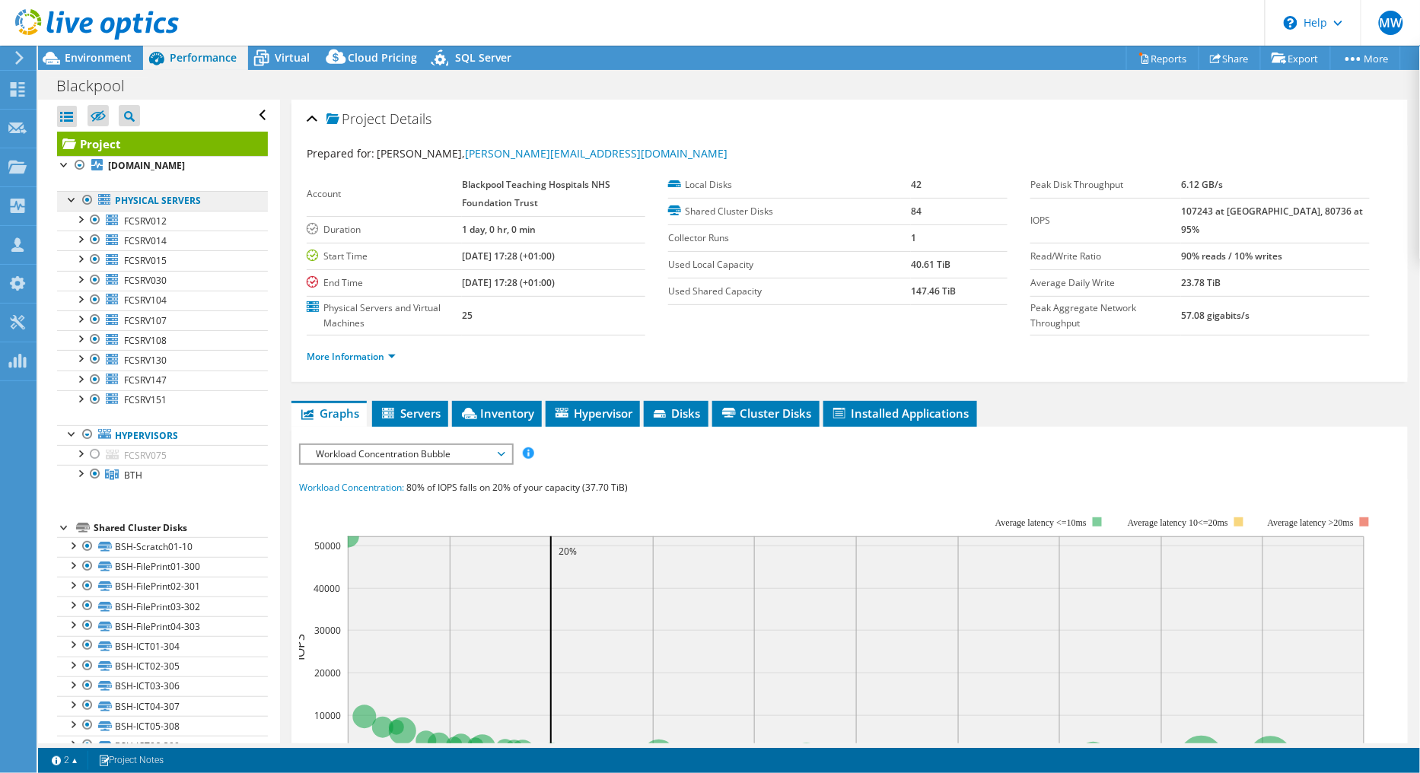
click at [171, 202] on link "Physical Servers" at bounding box center [162, 201] width 211 height 20
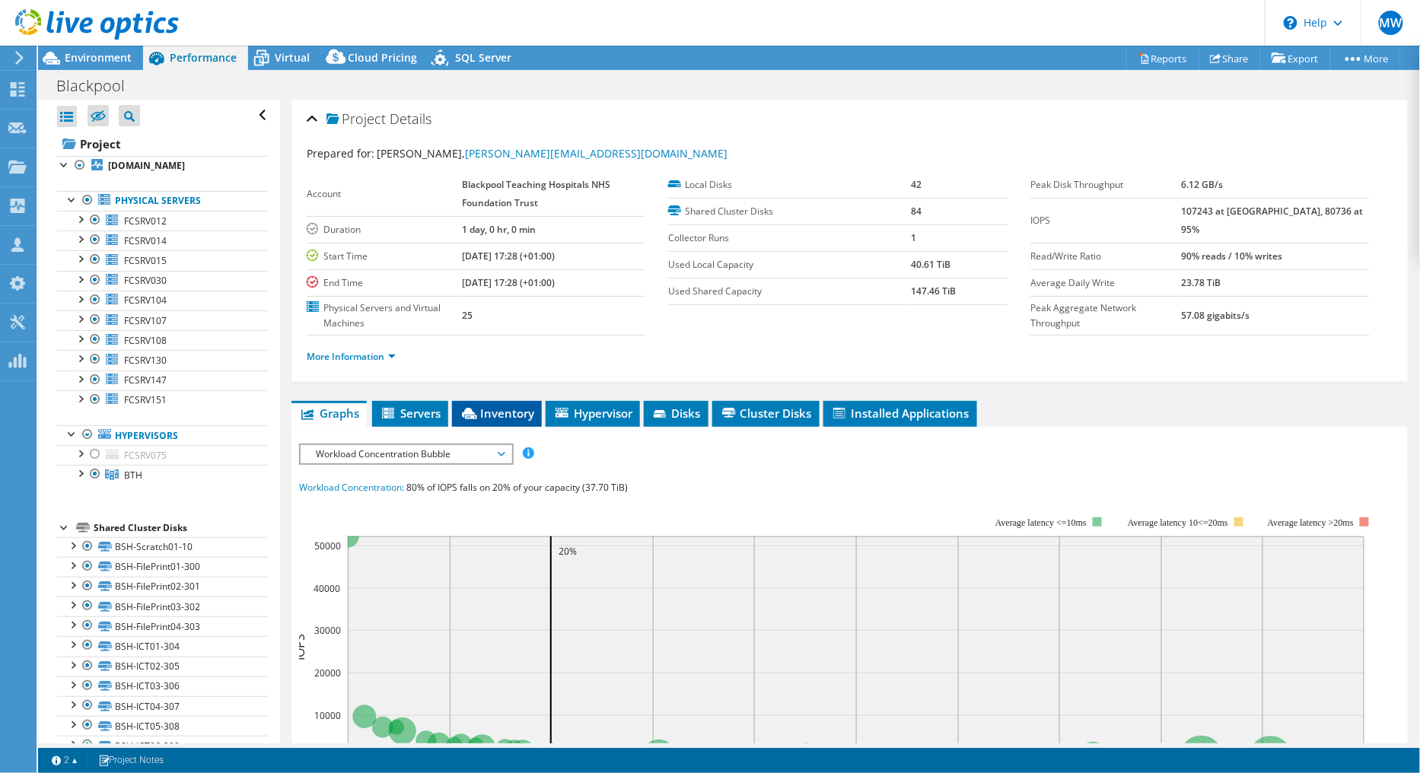
click at [528, 409] on span "Inventory" at bounding box center [497, 412] width 75 height 15
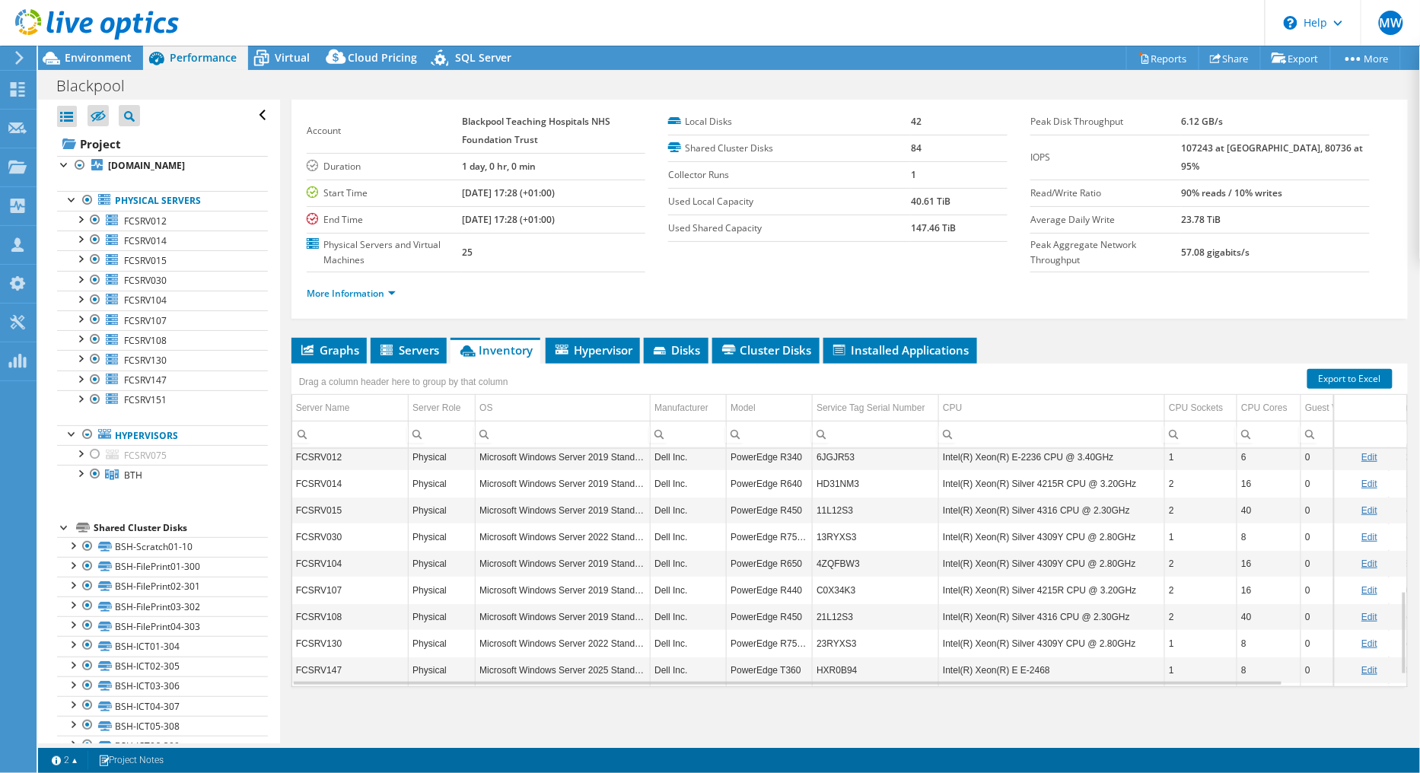
scroll to position [437, 0]
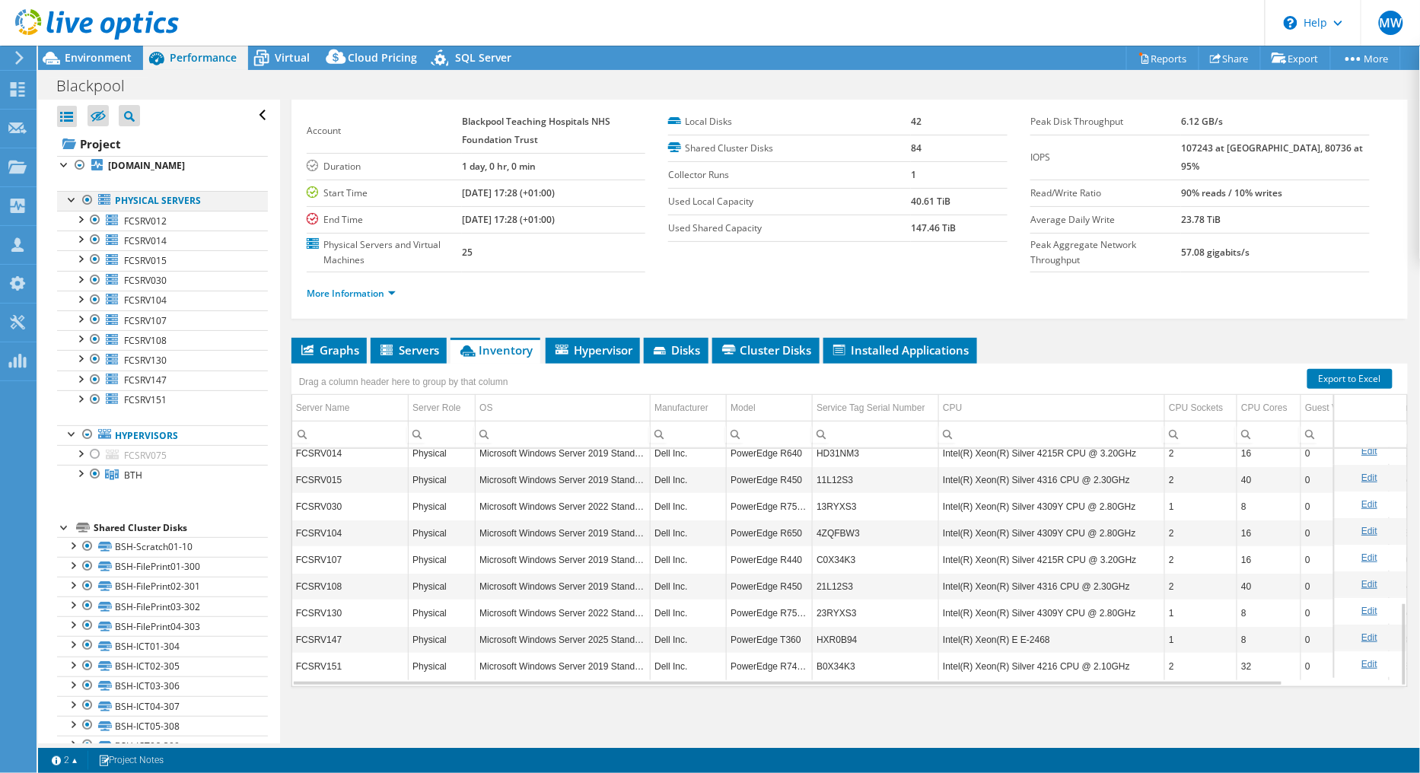
click at [89, 201] on div at bounding box center [87, 200] width 15 height 18
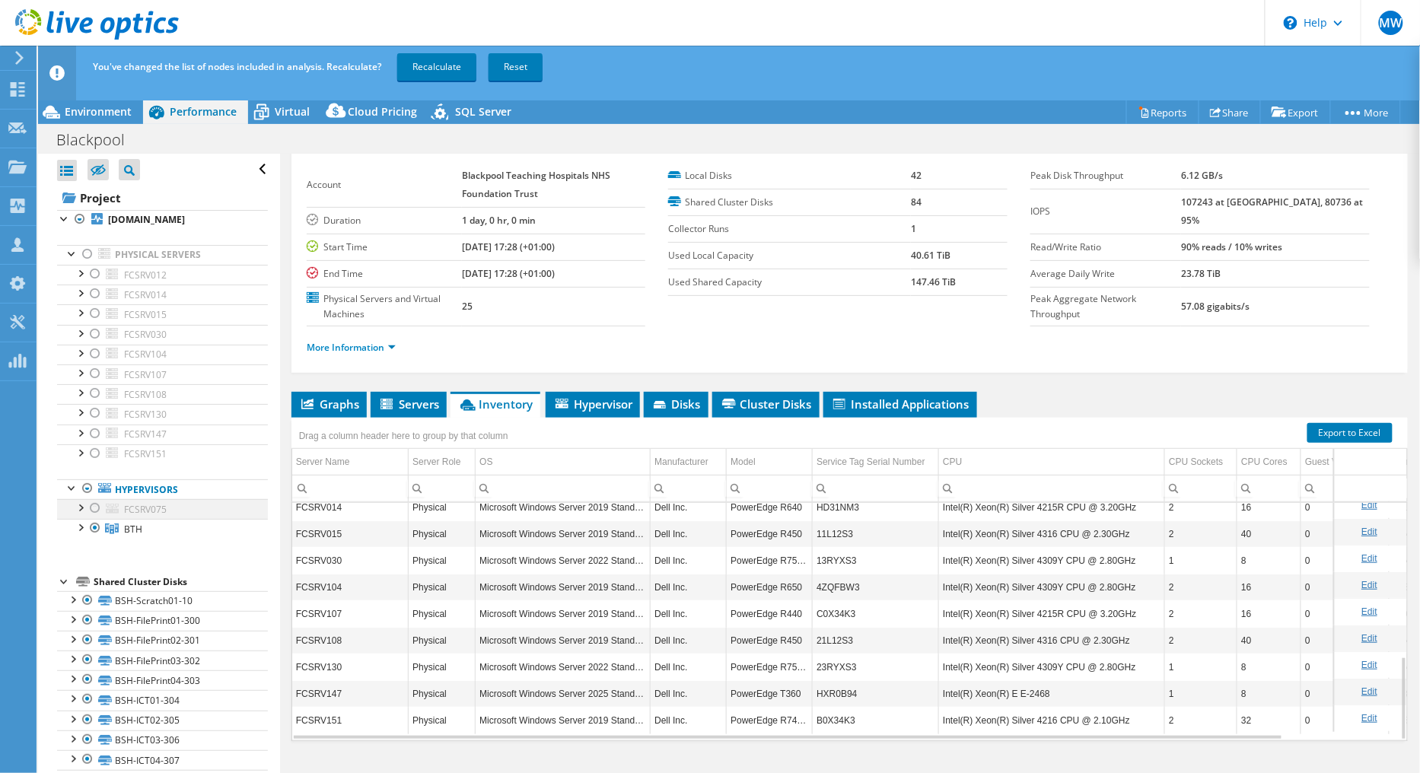
click at [90, 508] on div at bounding box center [94, 508] width 15 height 18
click at [613, 405] on span "Hypervisor" at bounding box center [592, 403] width 79 height 15
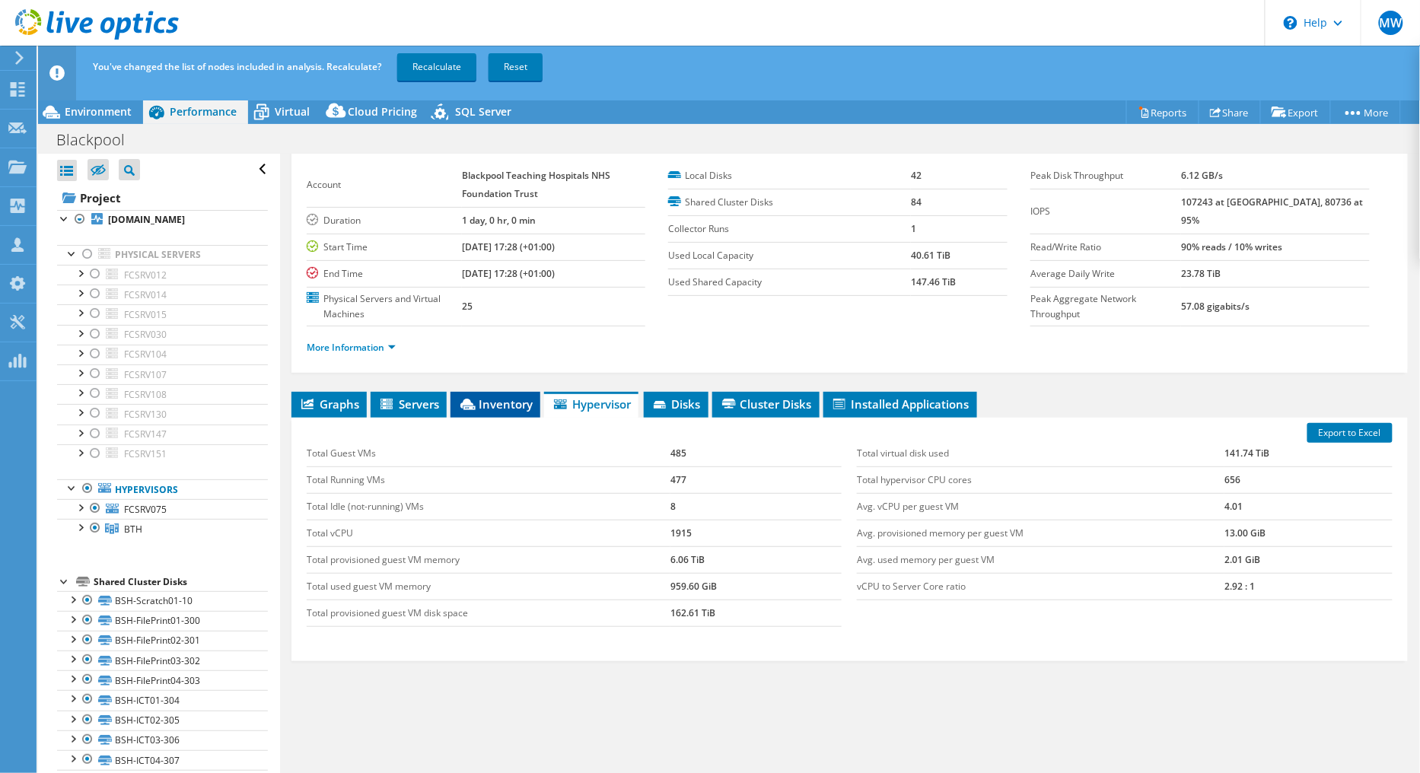
click at [485, 405] on span "Inventory" at bounding box center [495, 403] width 75 height 15
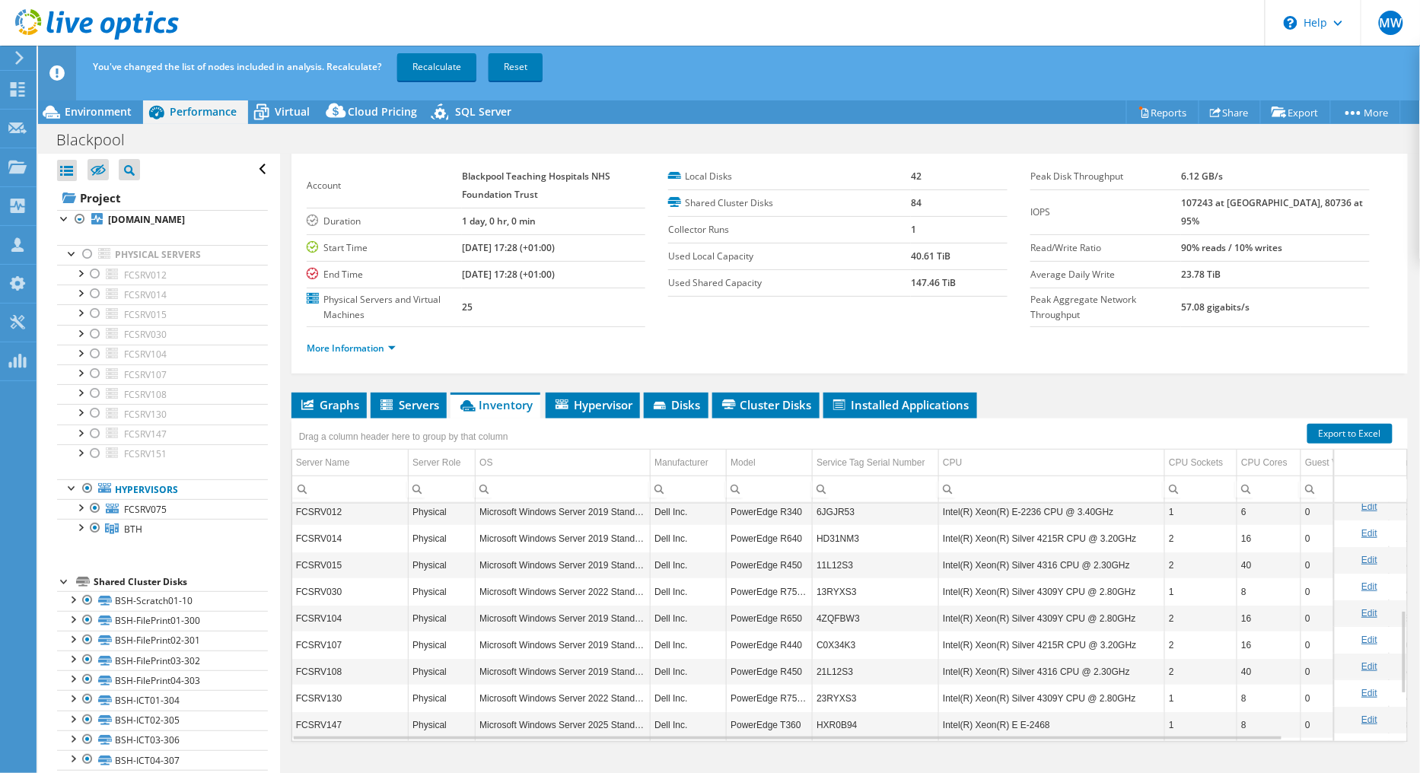
scroll to position [0, 0]
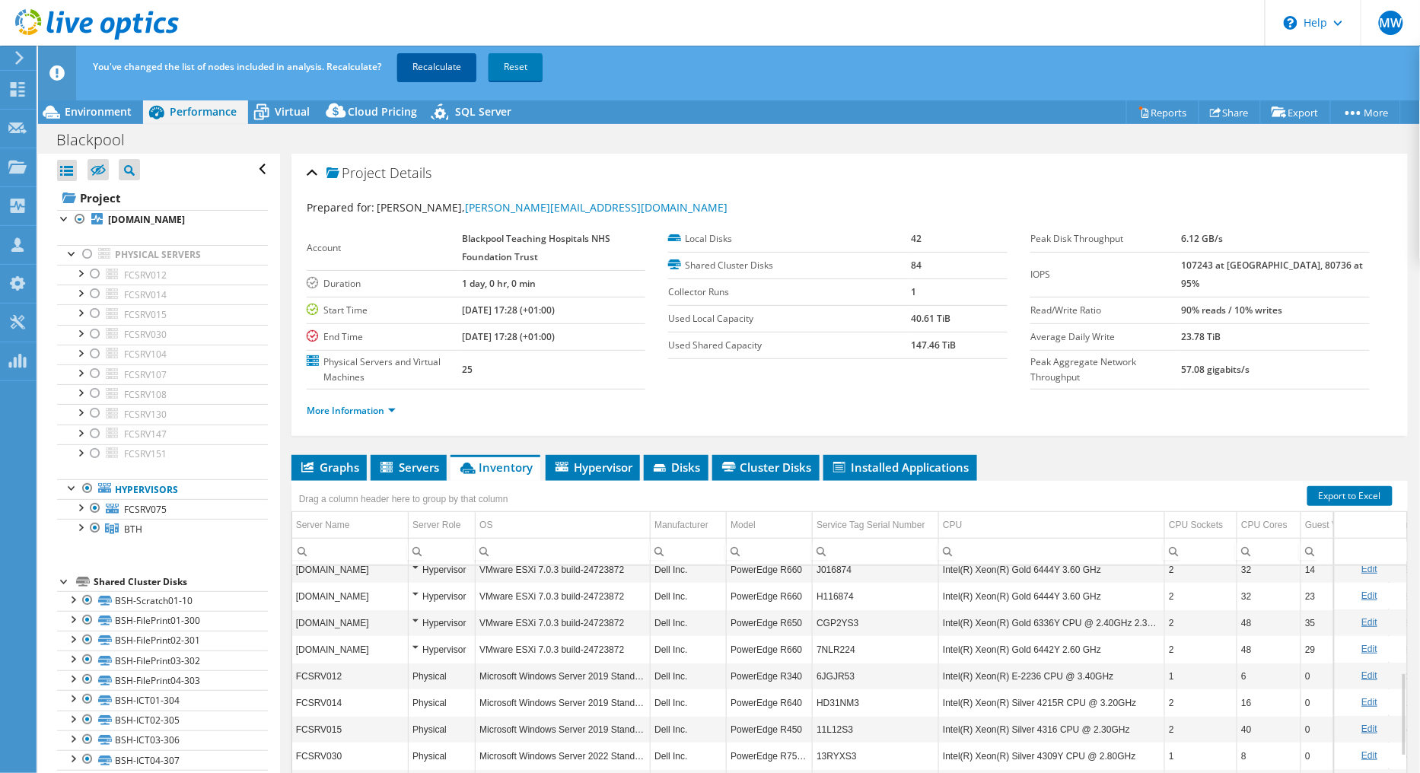
click at [442, 59] on link "Recalculate" at bounding box center [436, 66] width 79 height 27
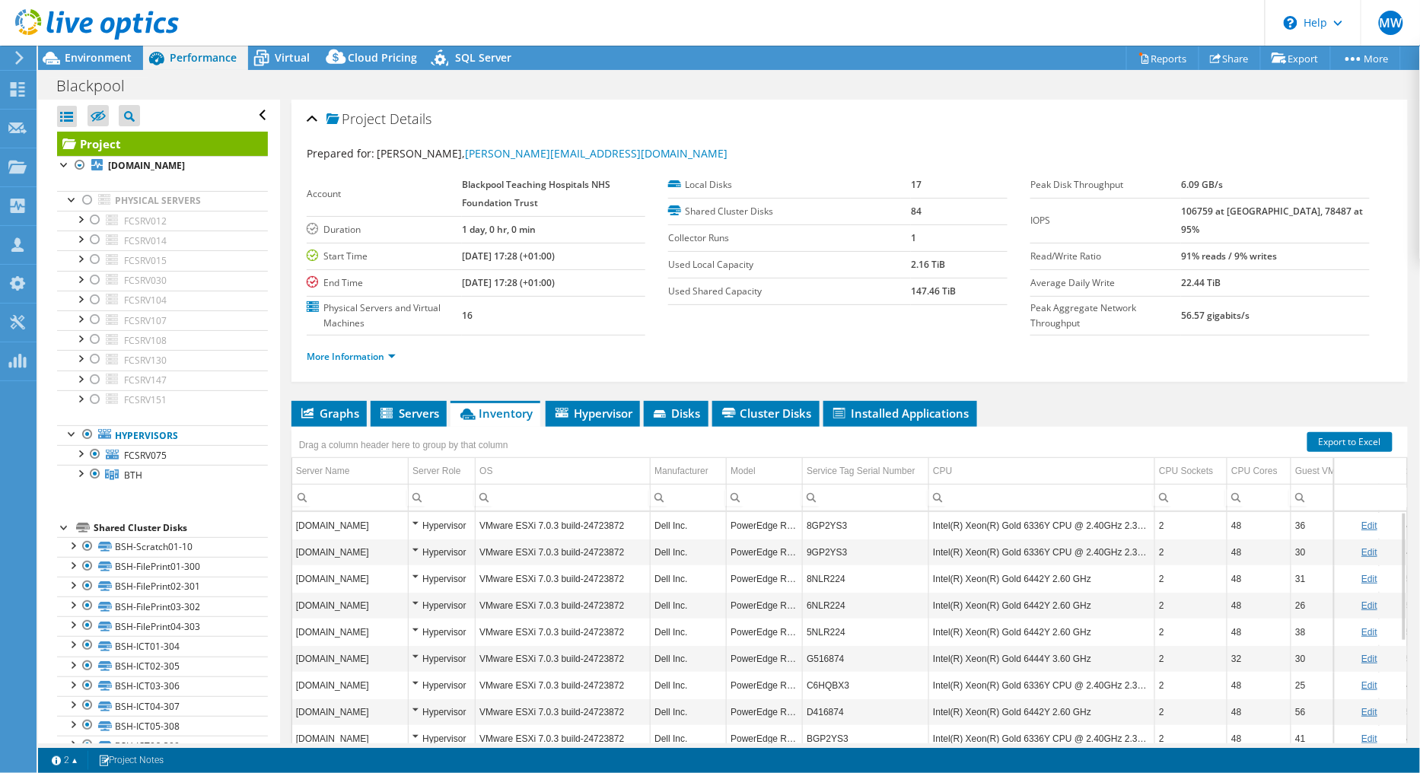
scroll to position [63, 0]
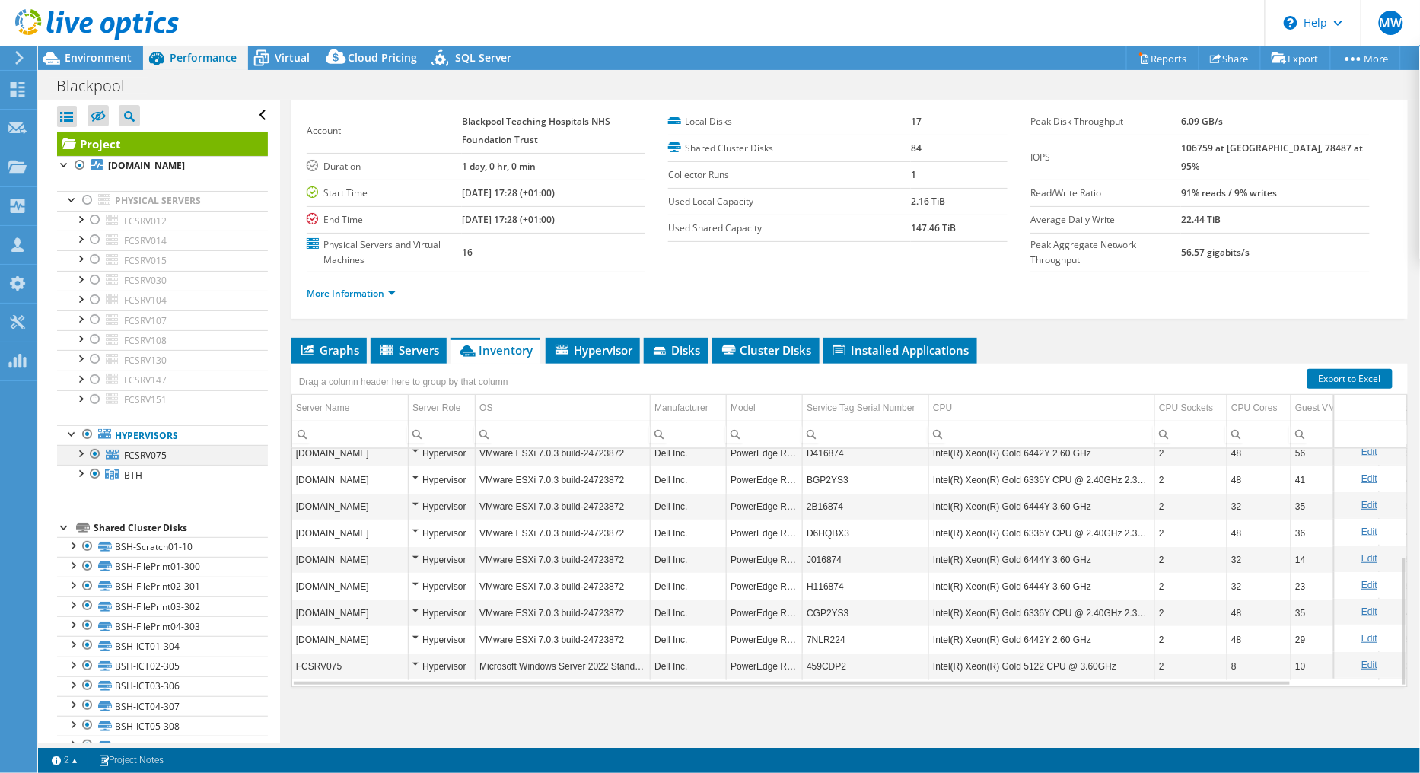
click at [100, 455] on div at bounding box center [94, 454] width 15 height 18
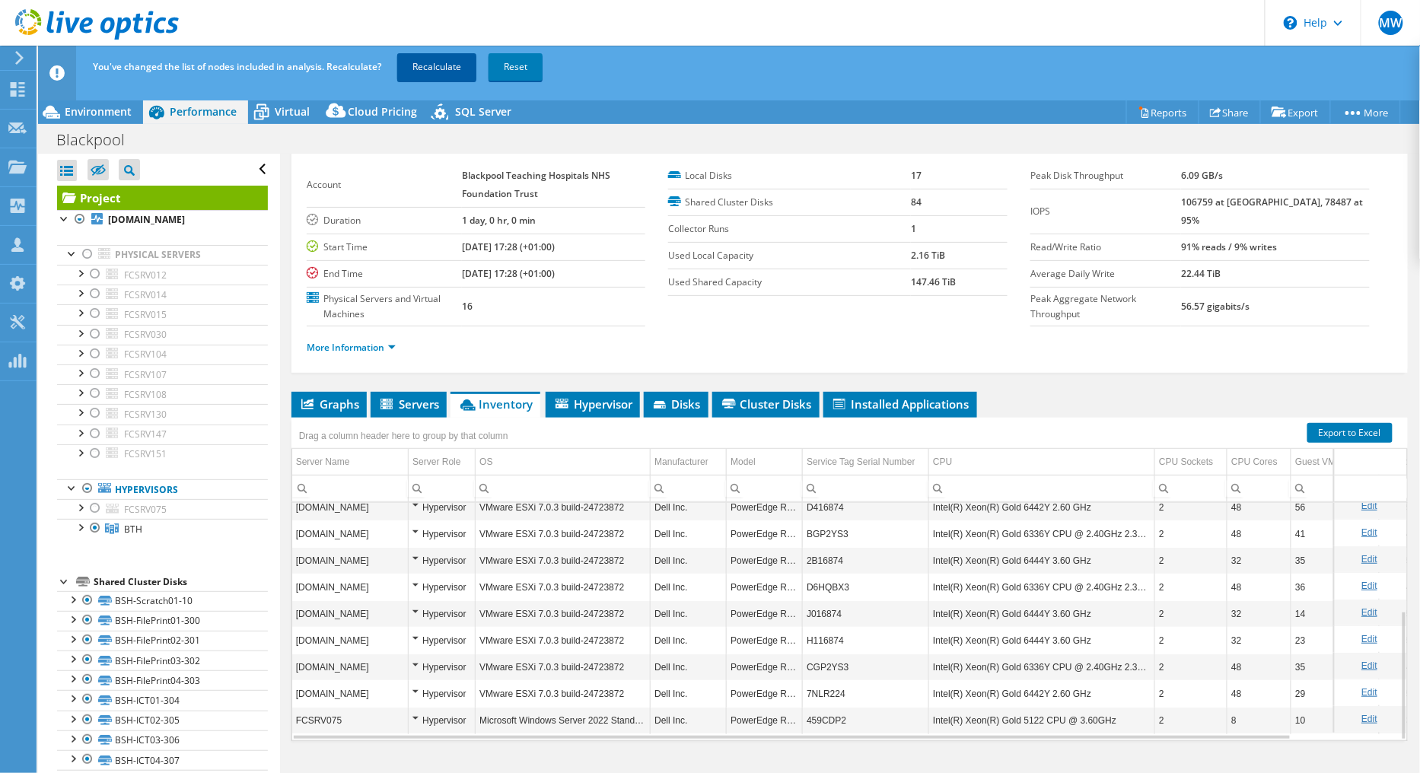
click at [450, 66] on link "Recalculate" at bounding box center [436, 66] width 79 height 27
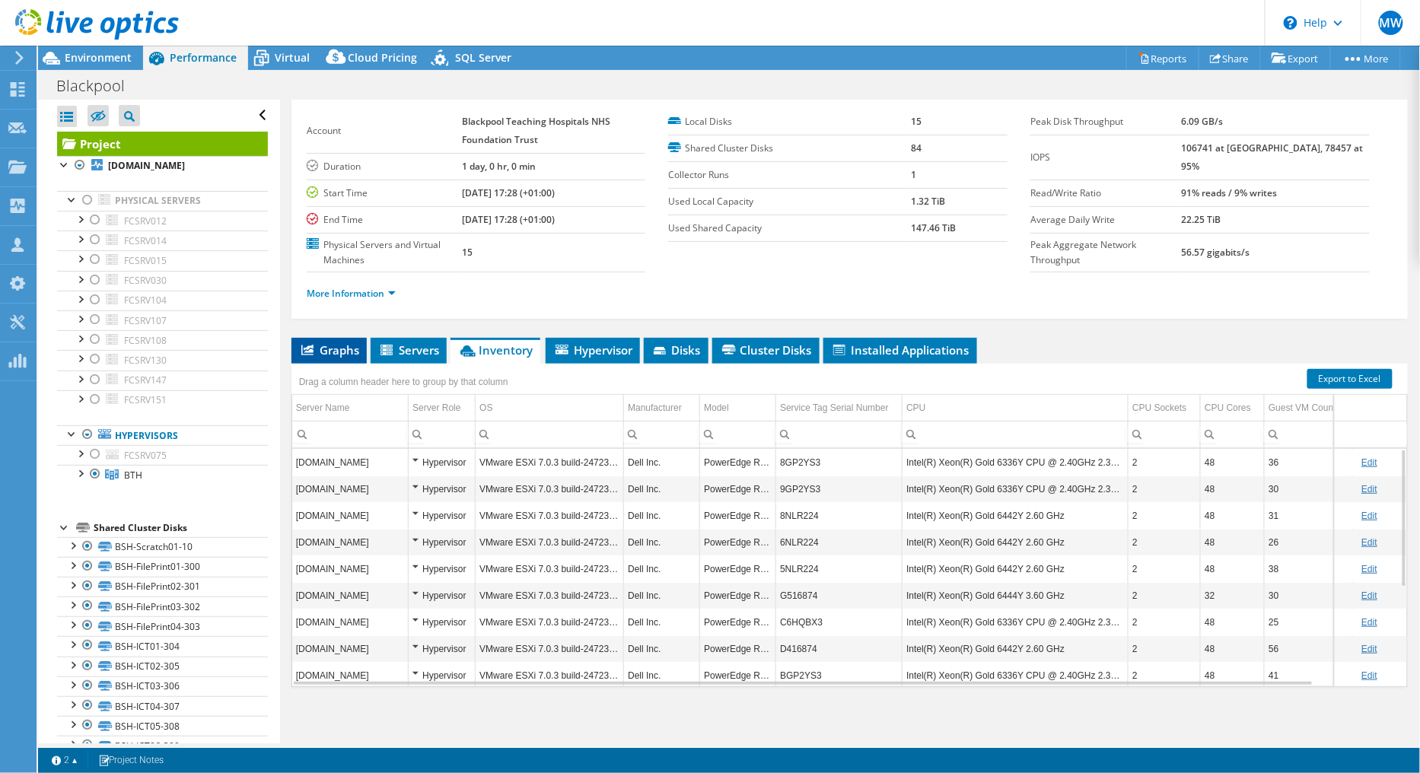
click at [320, 348] on span "Graphs" at bounding box center [329, 349] width 60 height 15
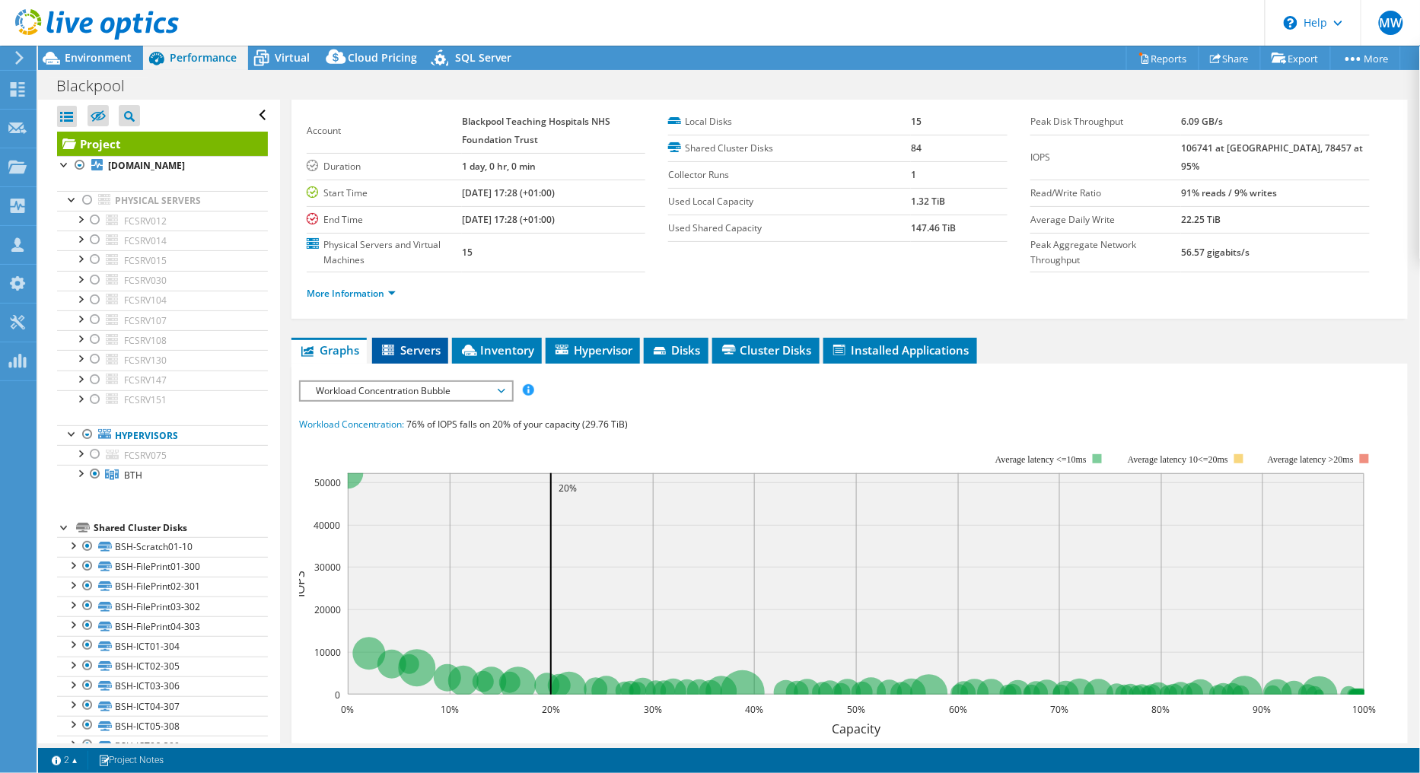
click at [423, 352] on span "Servers" at bounding box center [410, 349] width 61 height 15
